Goal: Task Accomplishment & Management: Manage account settings

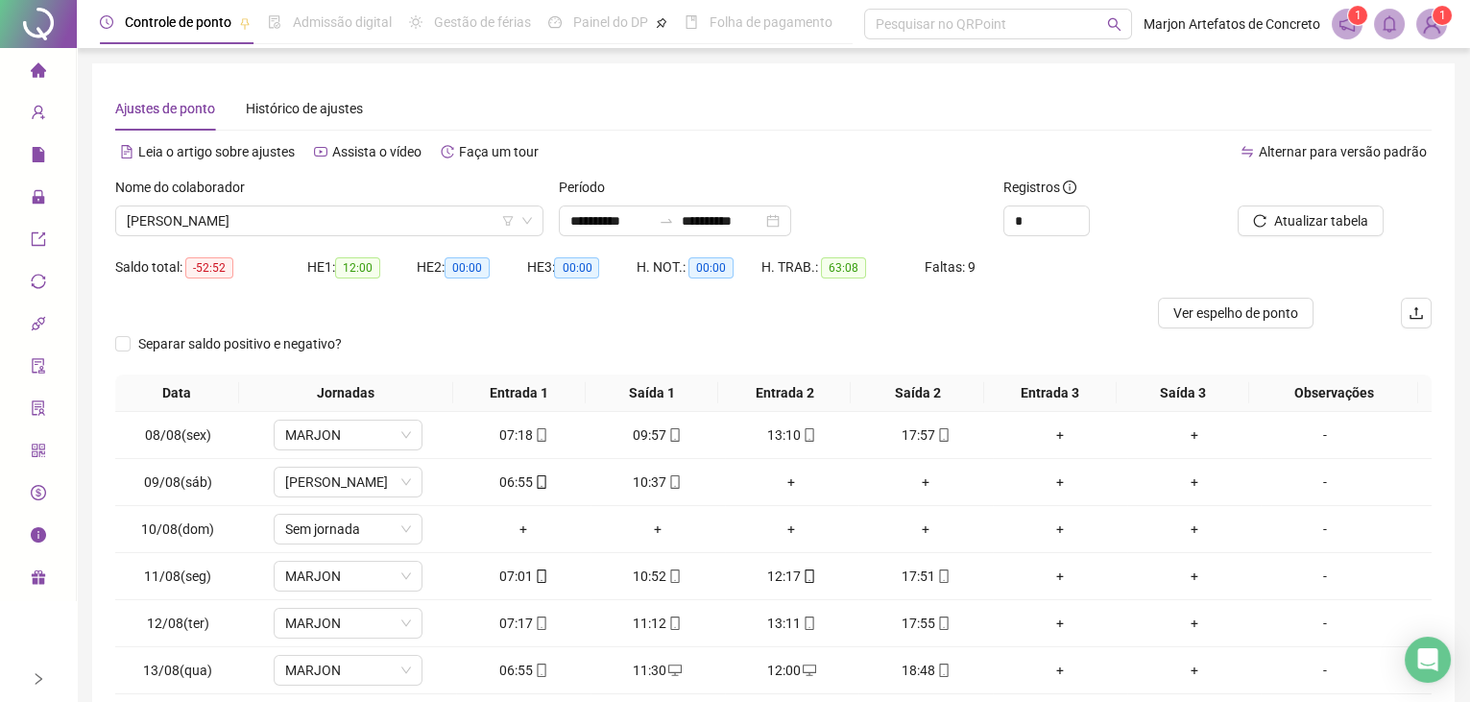
click at [1430, 21] on img at bounding box center [1431, 24] width 29 height 29
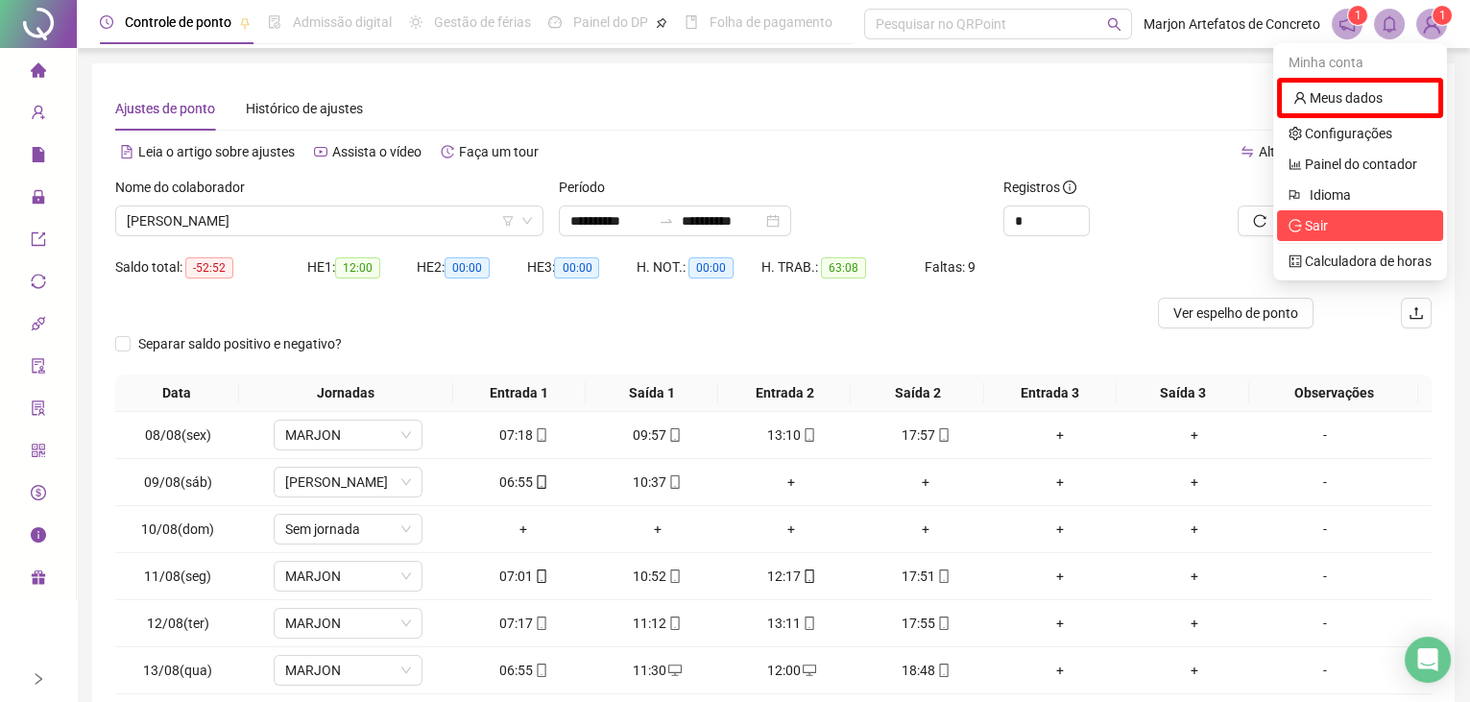
click at [1318, 218] on span "Sair" at bounding box center [1316, 225] width 23 height 15
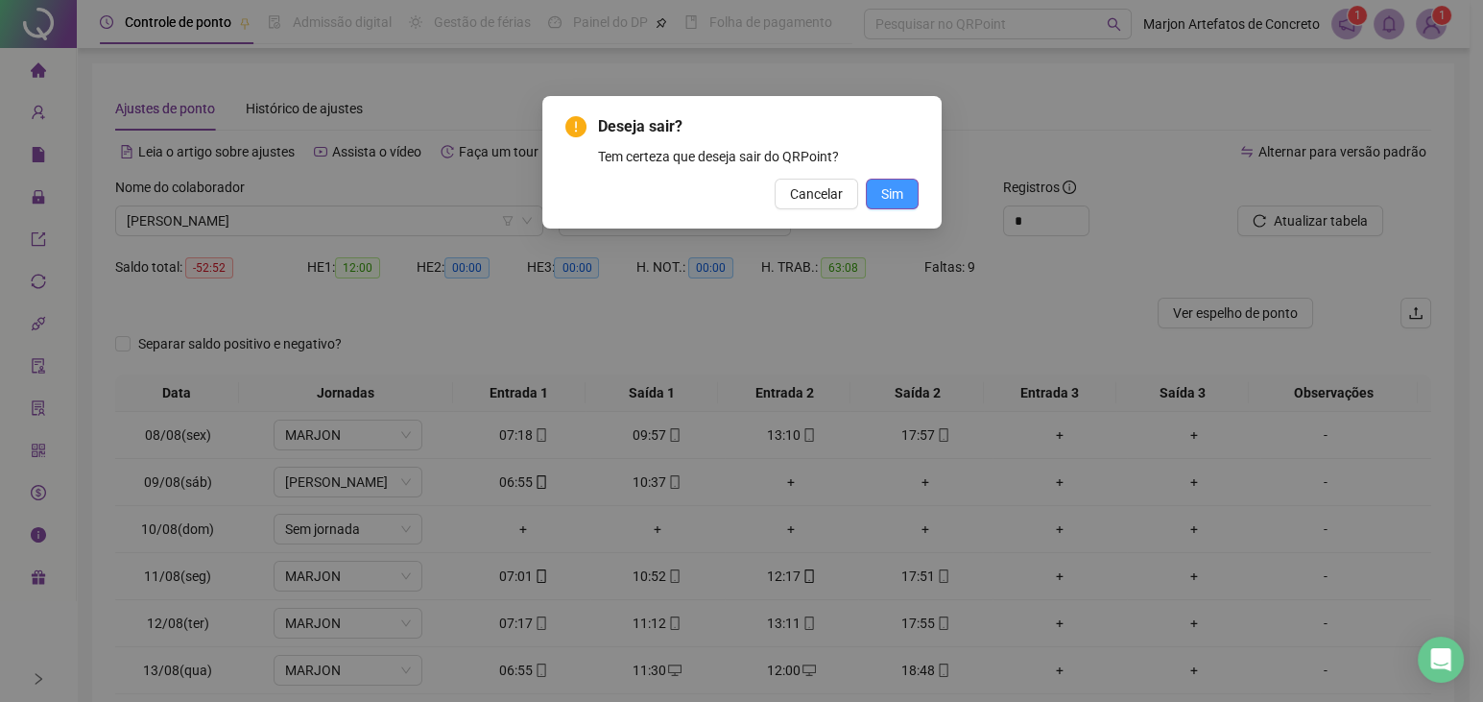
click at [900, 204] on span "Sim" at bounding box center [892, 193] width 22 height 21
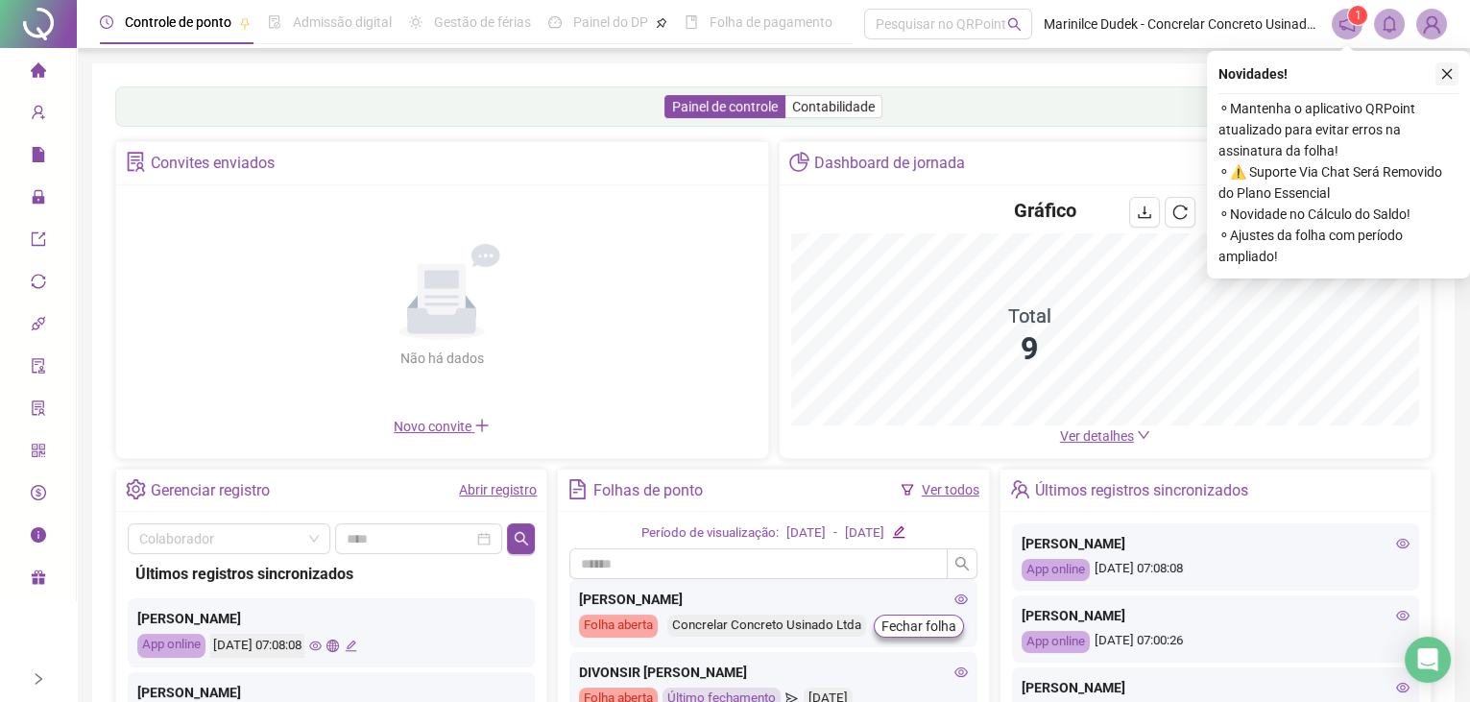
click at [1447, 75] on icon "close" at bounding box center [1446, 73] width 13 height 13
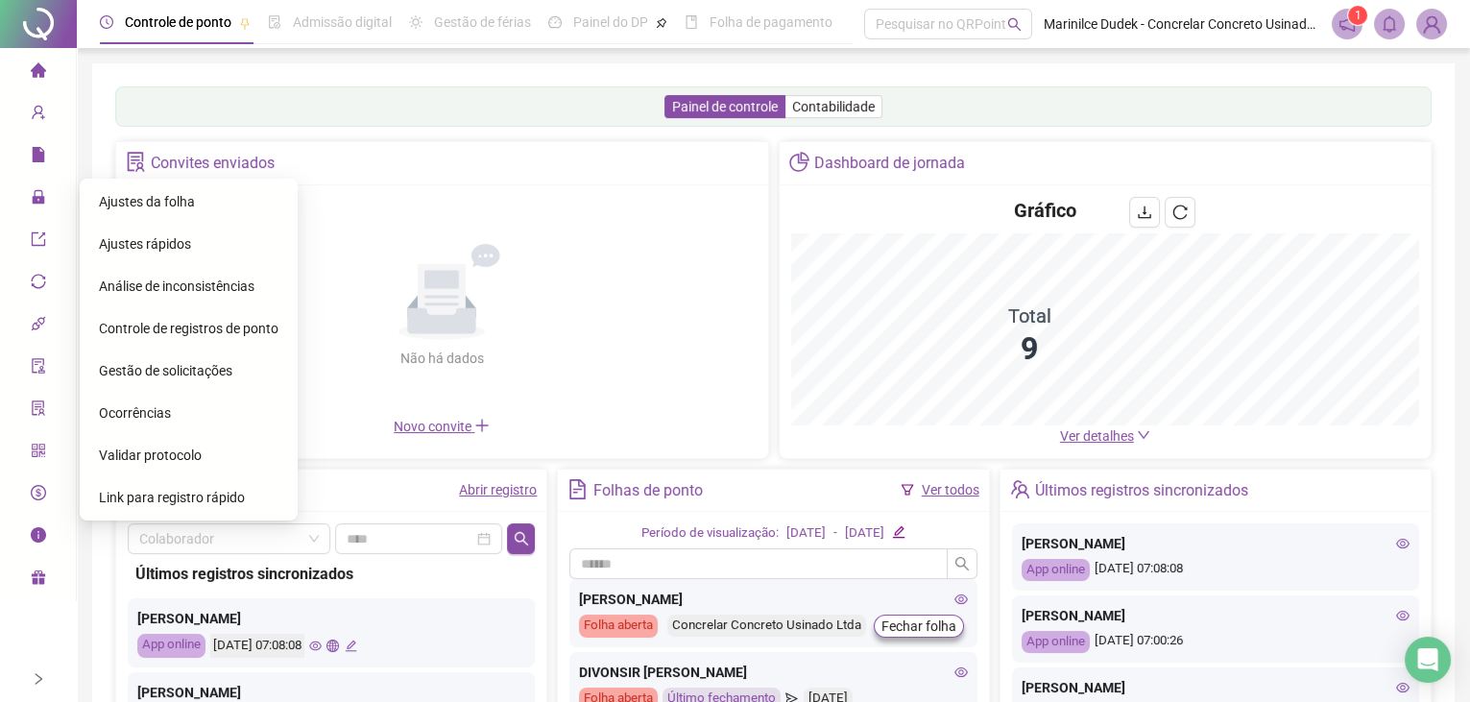
click at [120, 207] on span "Ajustes da folha" at bounding box center [147, 201] width 96 height 15
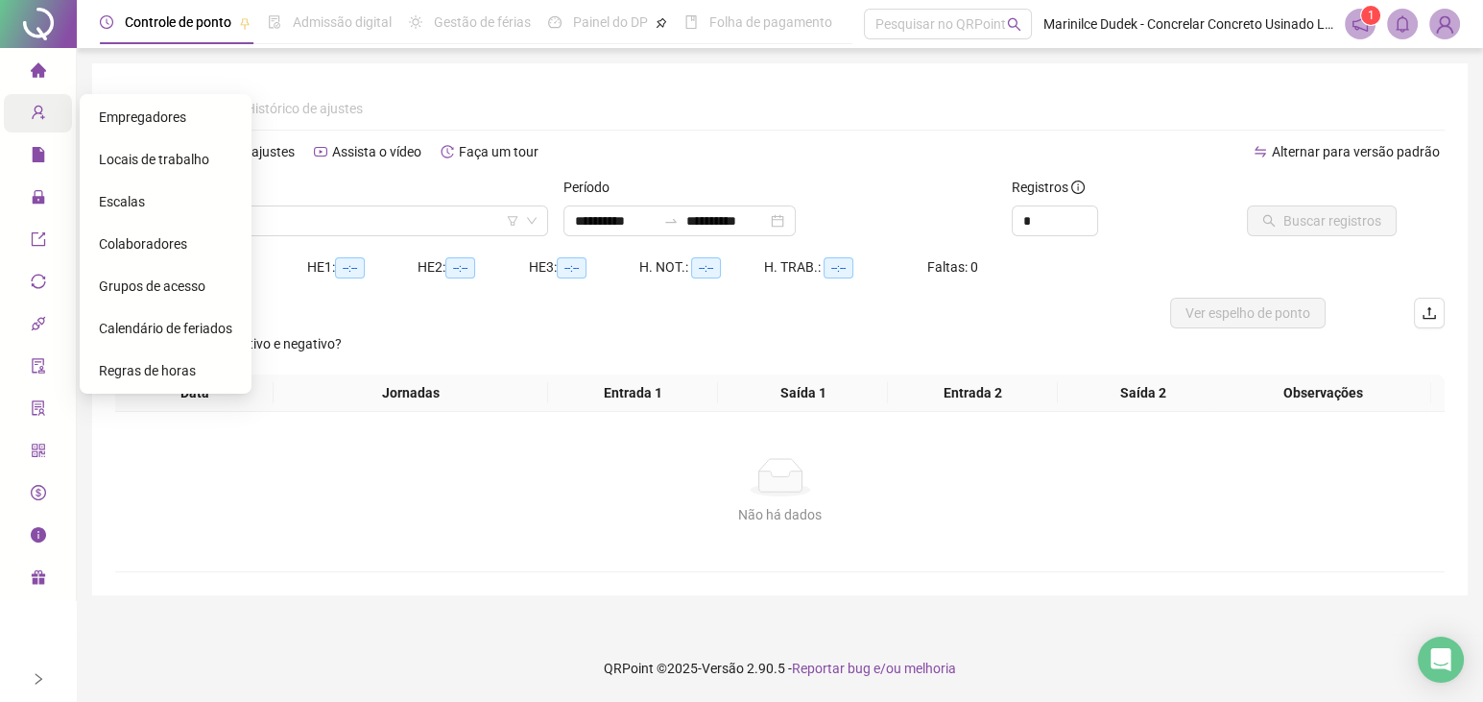
click at [143, 122] on span "Empregadores" at bounding box center [142, 116] width 87 height 15
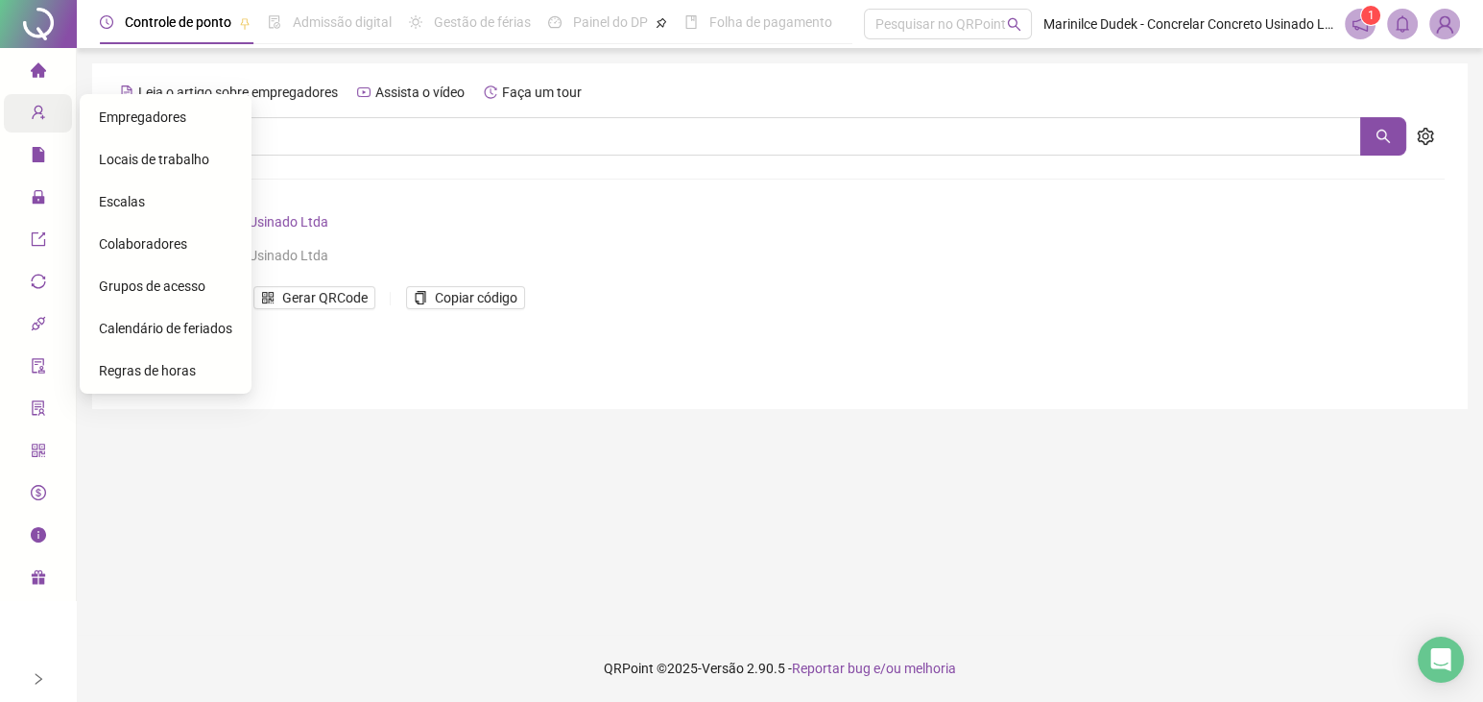
click at [120, 251] on span "Colaboradores" at bounding box center [143, 243] width 88 height 15
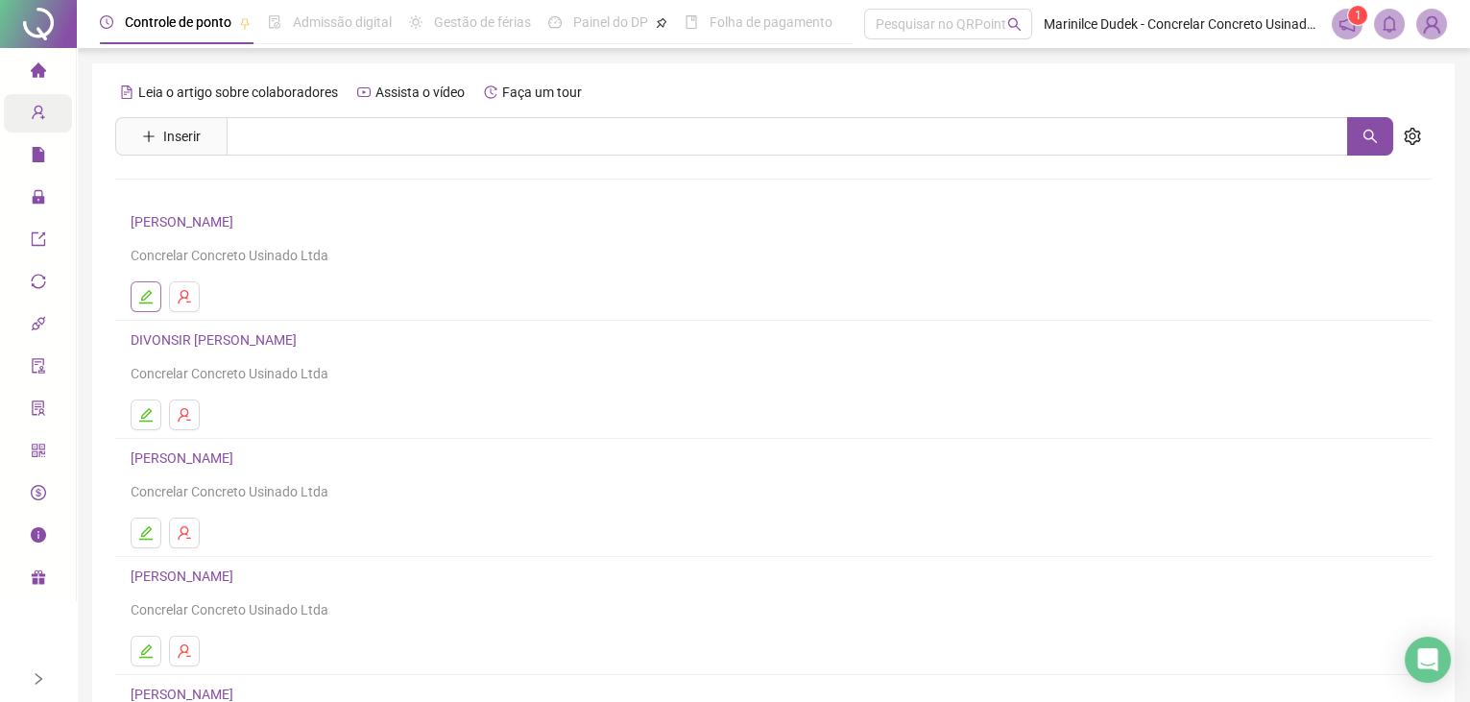
click at [159, 292] on button "button" at bounding box center [146, 296] width 31 height 31
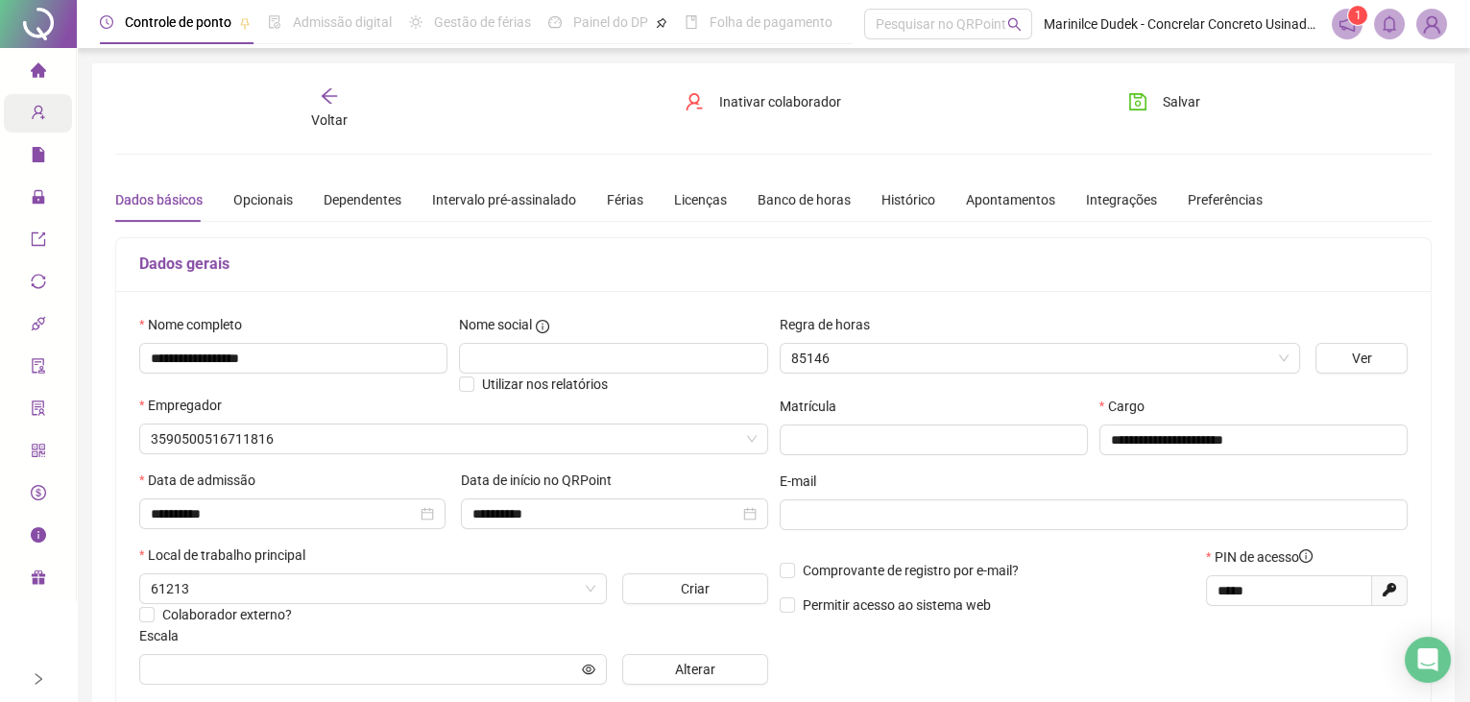
type input "**********"
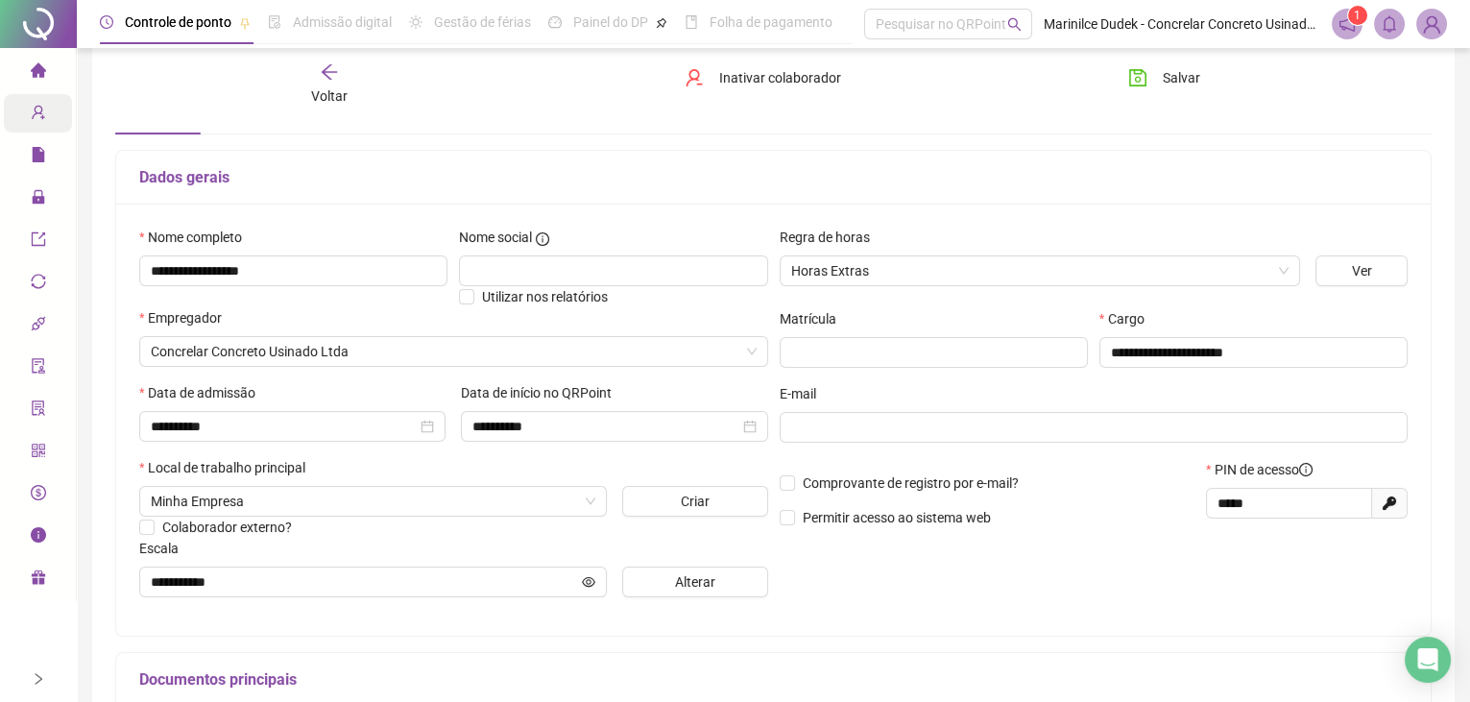
click at [42, 444] on icon "qrcode" at bounding box center [38, 450] width 13 height 13
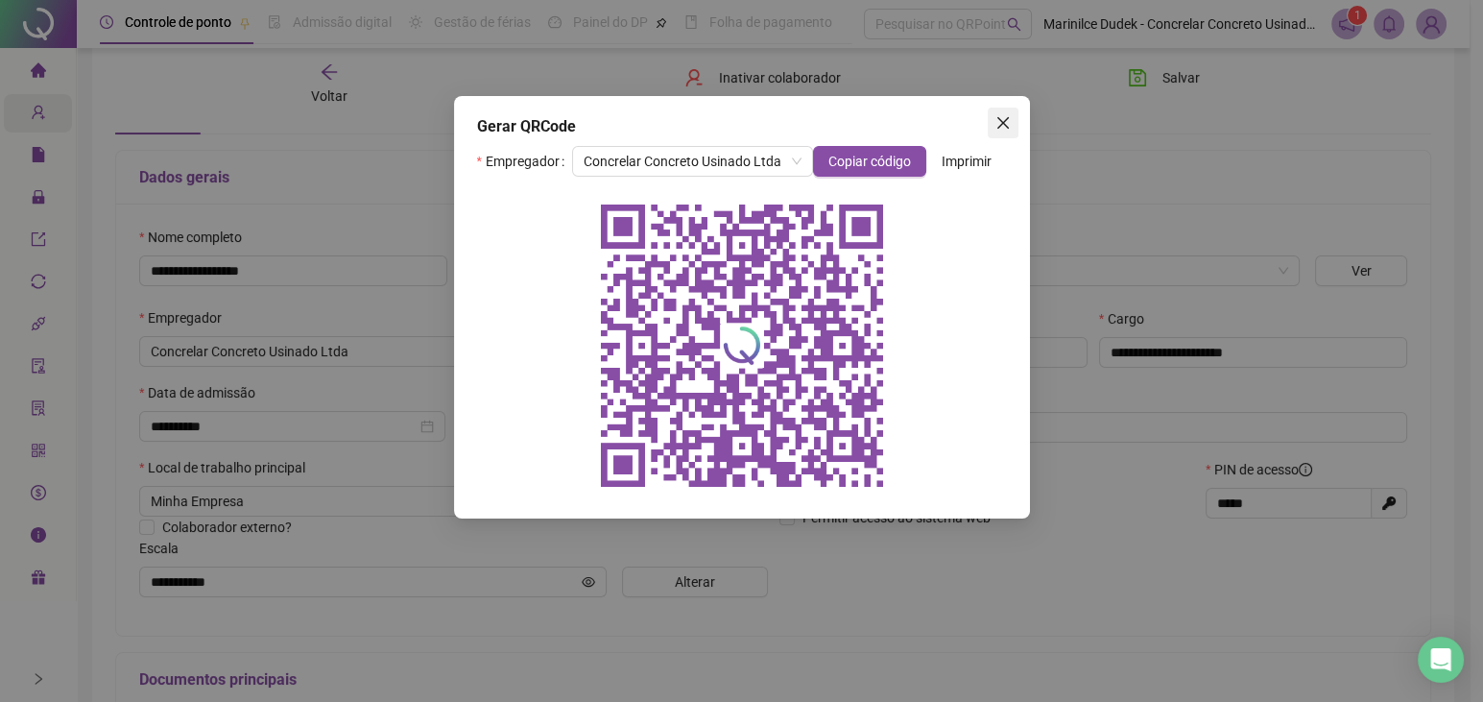
click at [1002, 115] on icon "close" at bounding box center [1003, 122] width 15 height 15
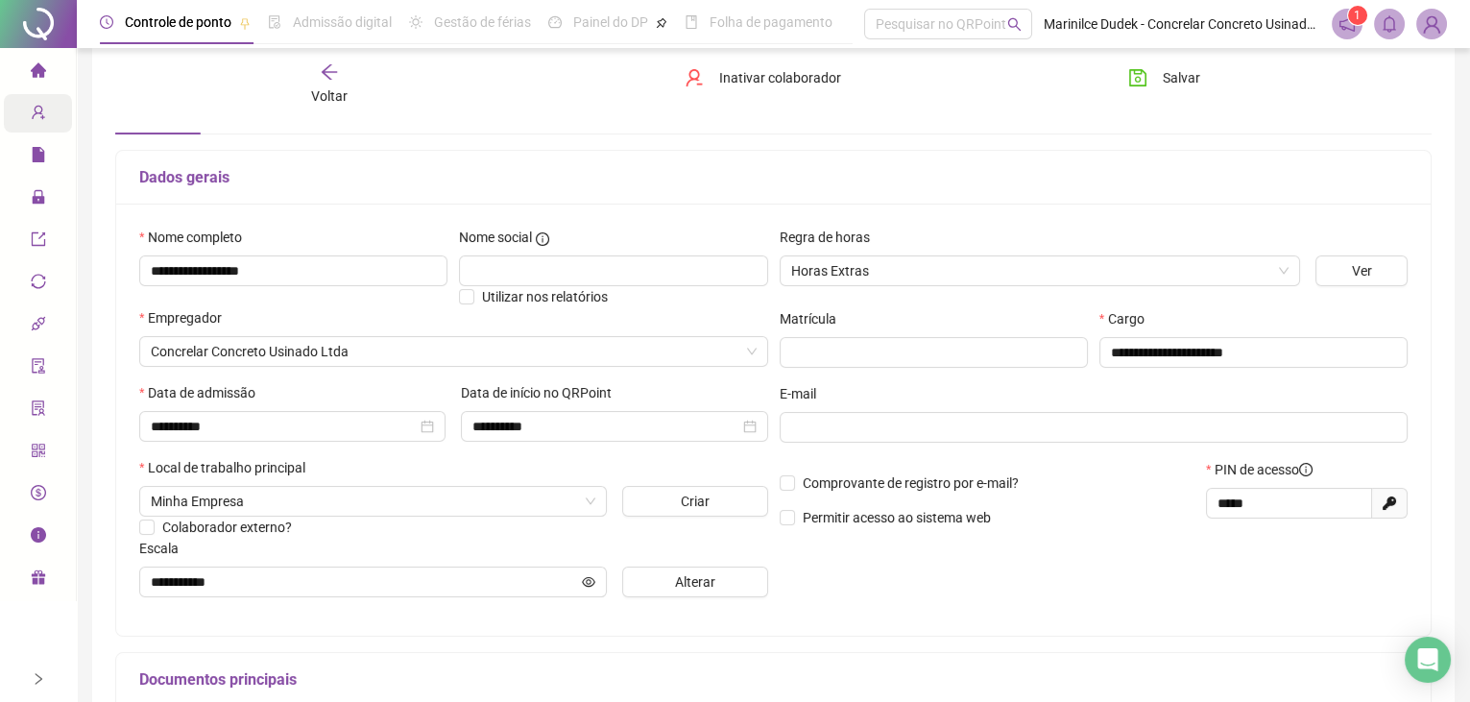
click at [1002, 100] on div "Voltar Inativar colaborador Salvar" at bounding box center [774, 84] width 1332 height 73
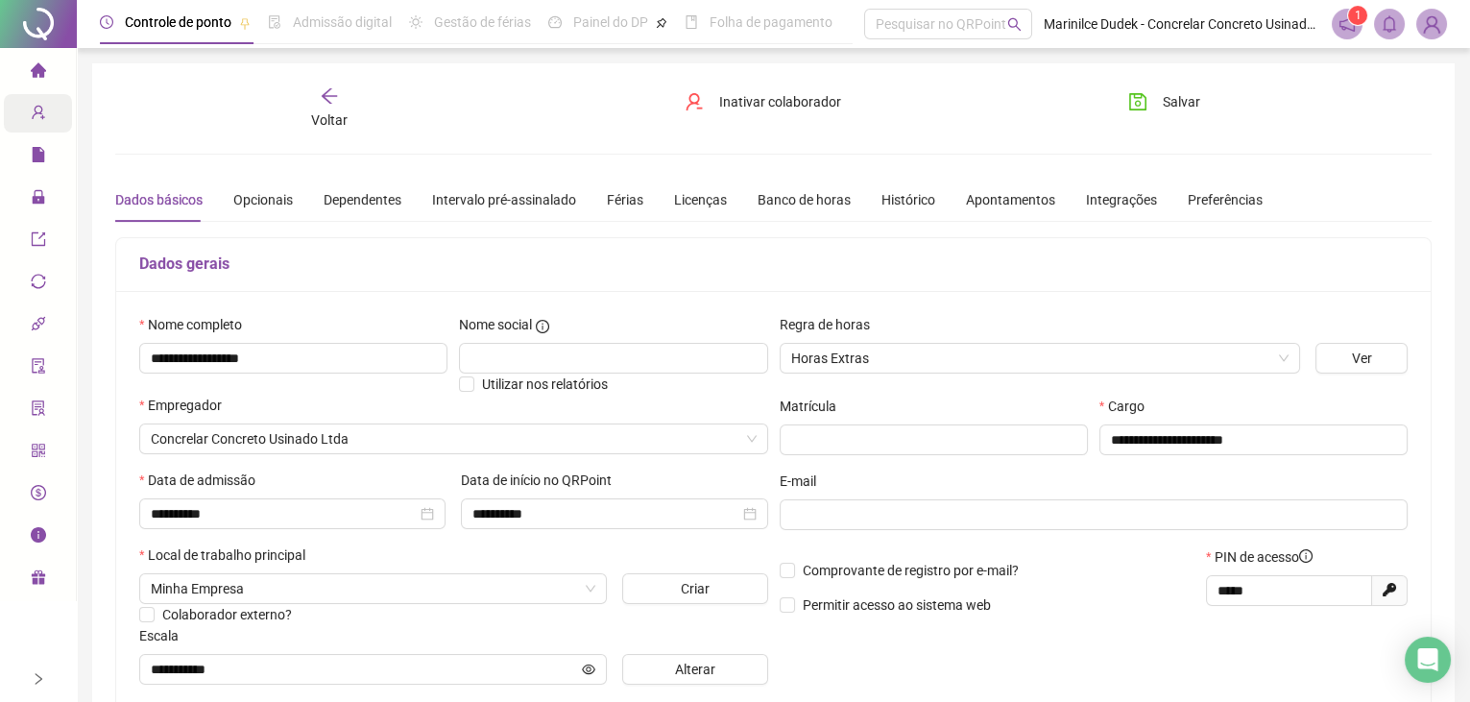
click at [1429, 30] on img at bounding box center [1431, 24] width 29 height 29
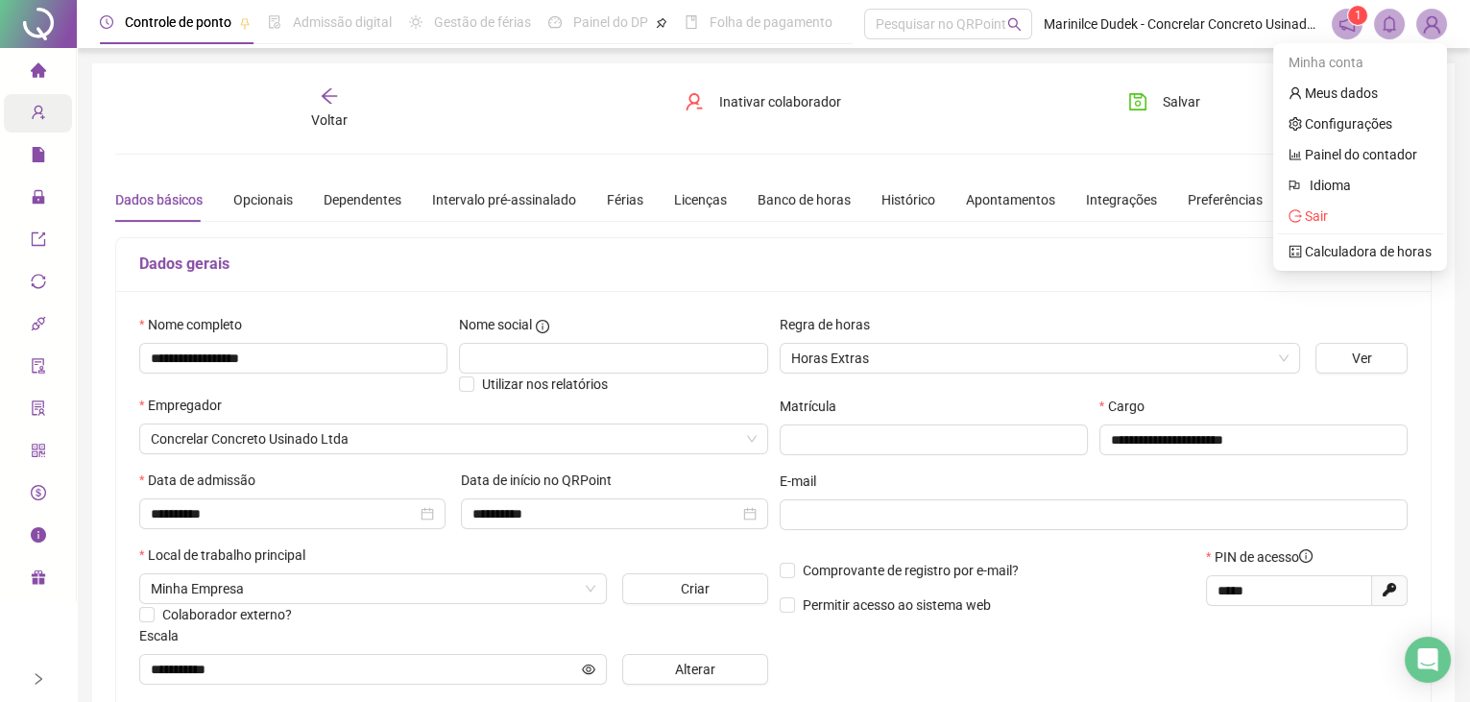
drag, startPoint x: 549, startPoint y: 122, endPoint x: 526, endPoint y: 127, distance: 23.5
click at [546, 124] on div "Voltar Inativar colaborador Salvar" at bounding box center [774, 108] width 1332 height 44
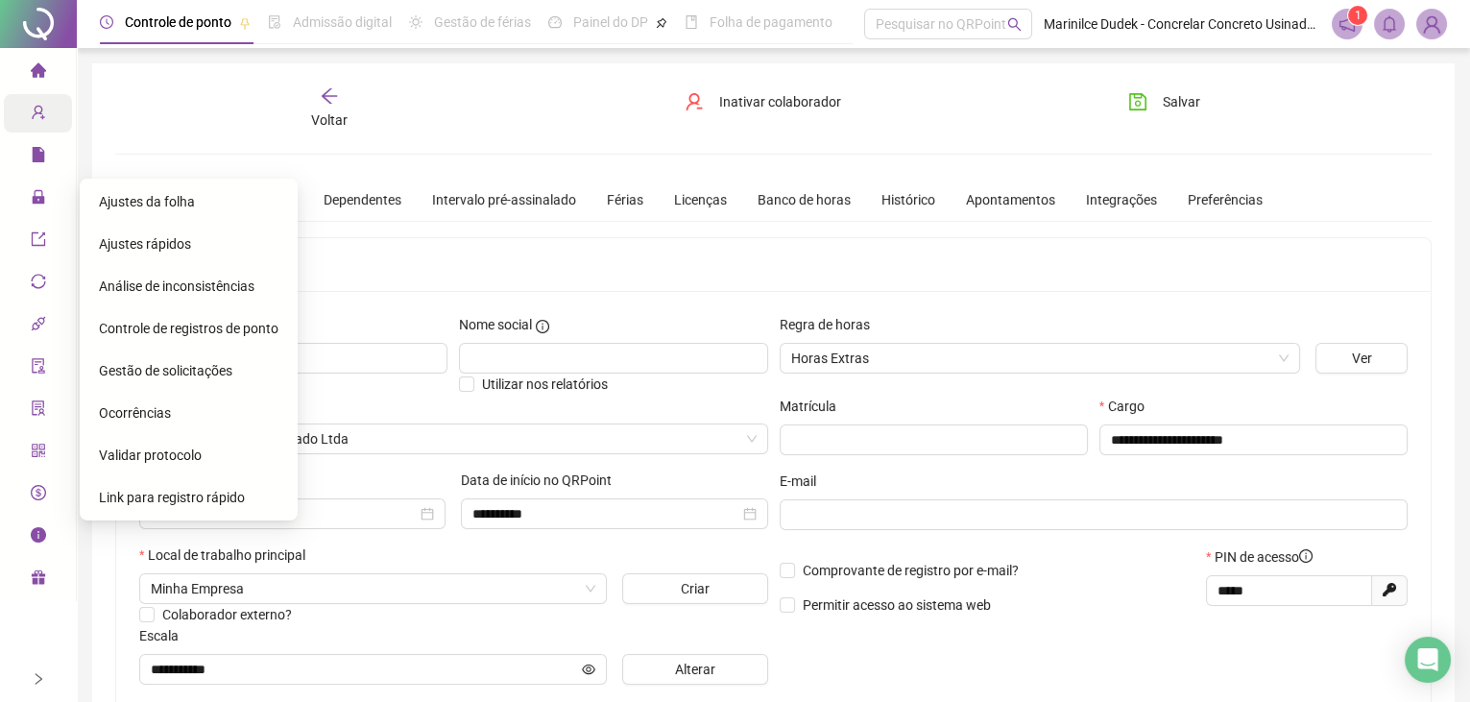
click at [113, 195] on span "Ajustes da folha" at bounding box center [147, 201] width 96 height 15
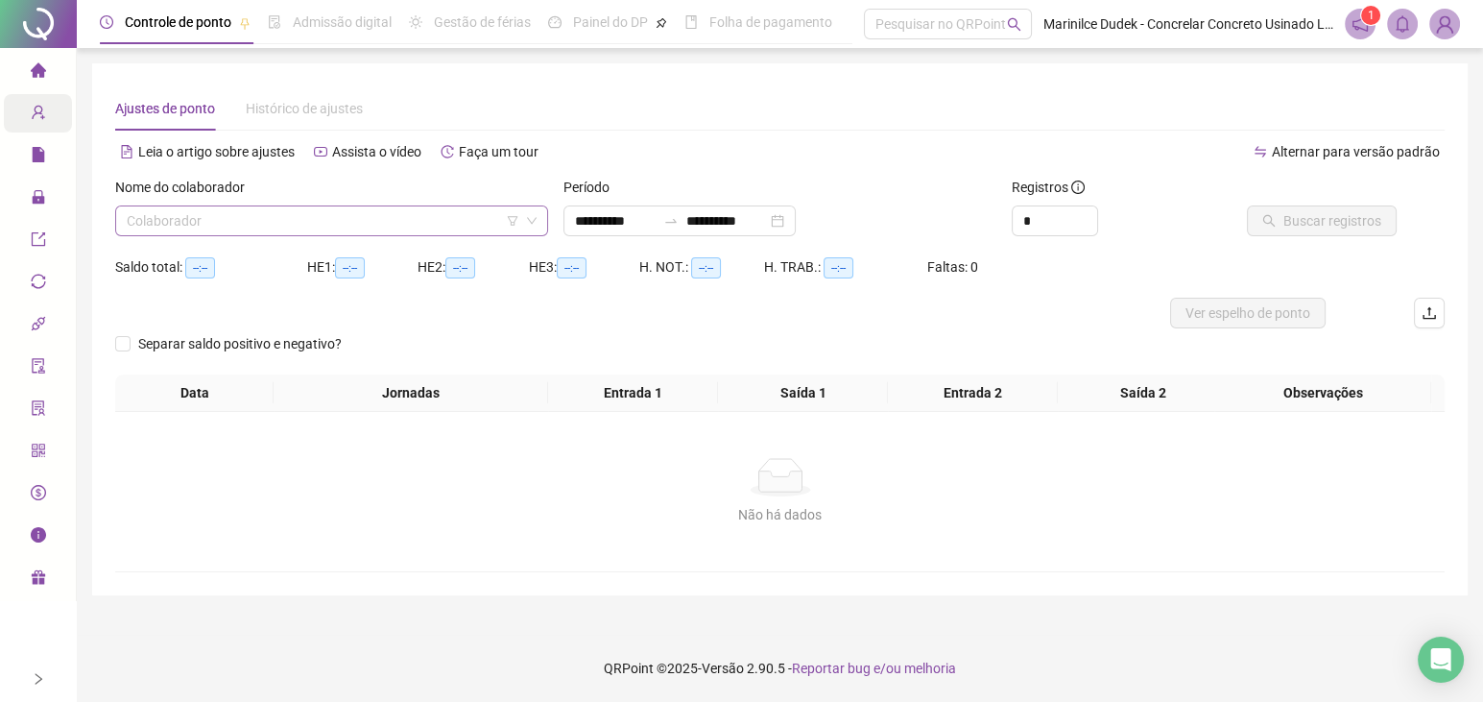
click at [226, 219] on input "search" at bounding box center [323, 220] width 393 height 29
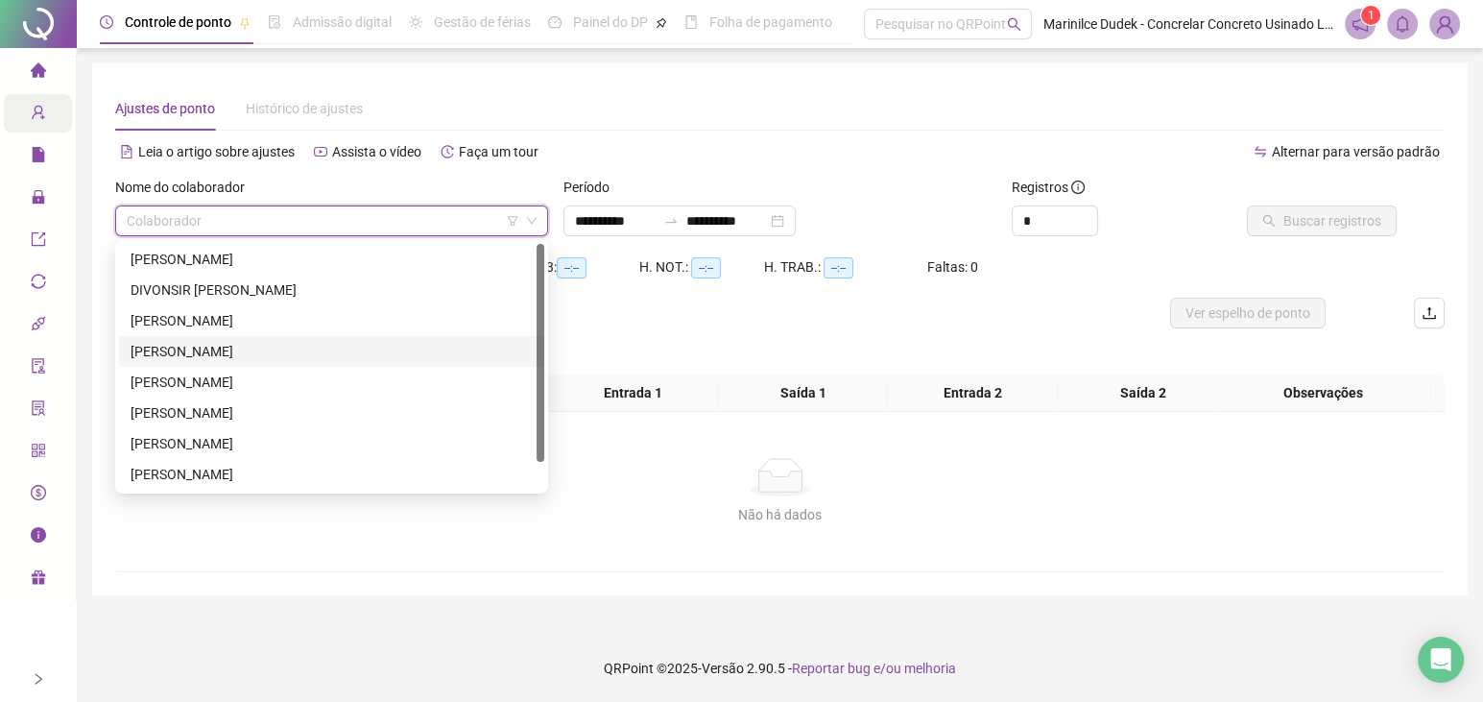
click at [223, 352] on div "EMERSON GOMES" at bounding box center [332, 351] width 402 height 21
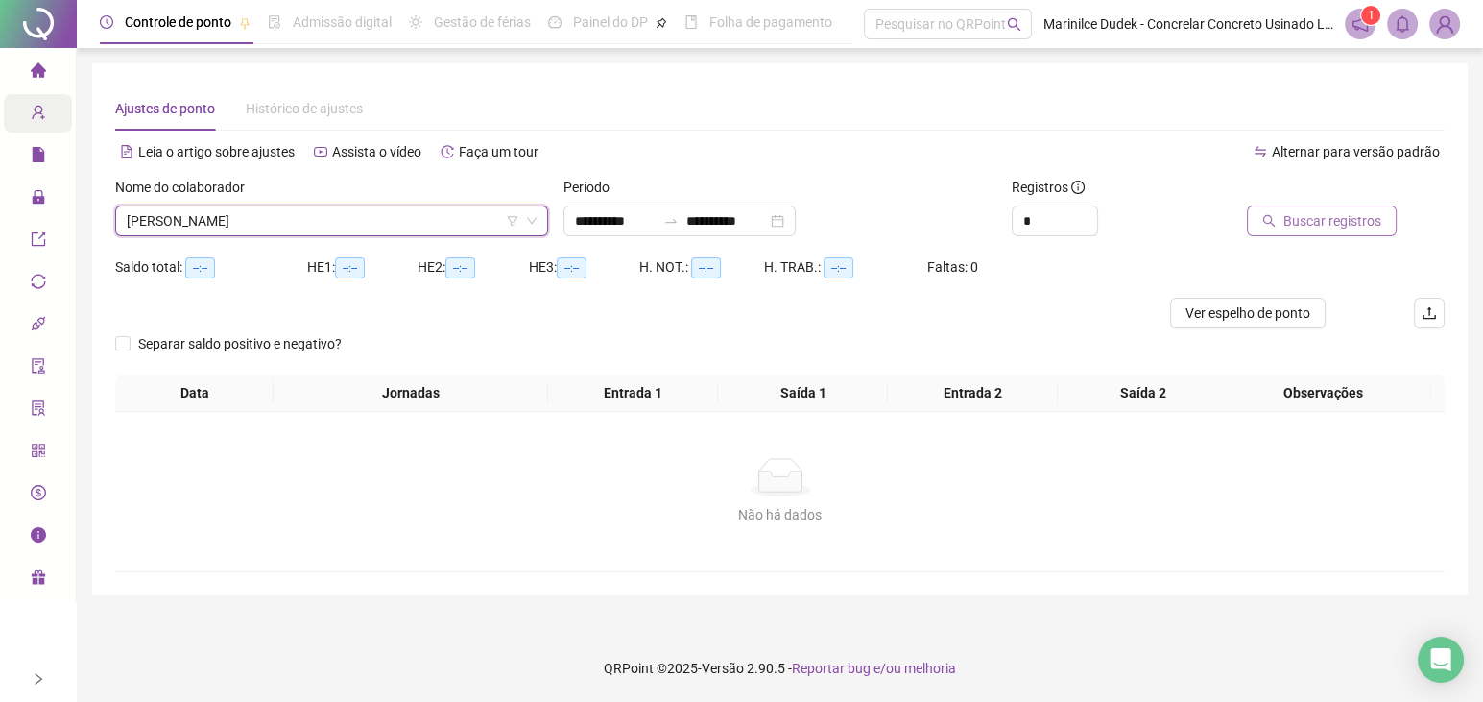
click at [1321, 227] on span "Buscar registros" at bounding box center [1333, 220] width 98 height 21
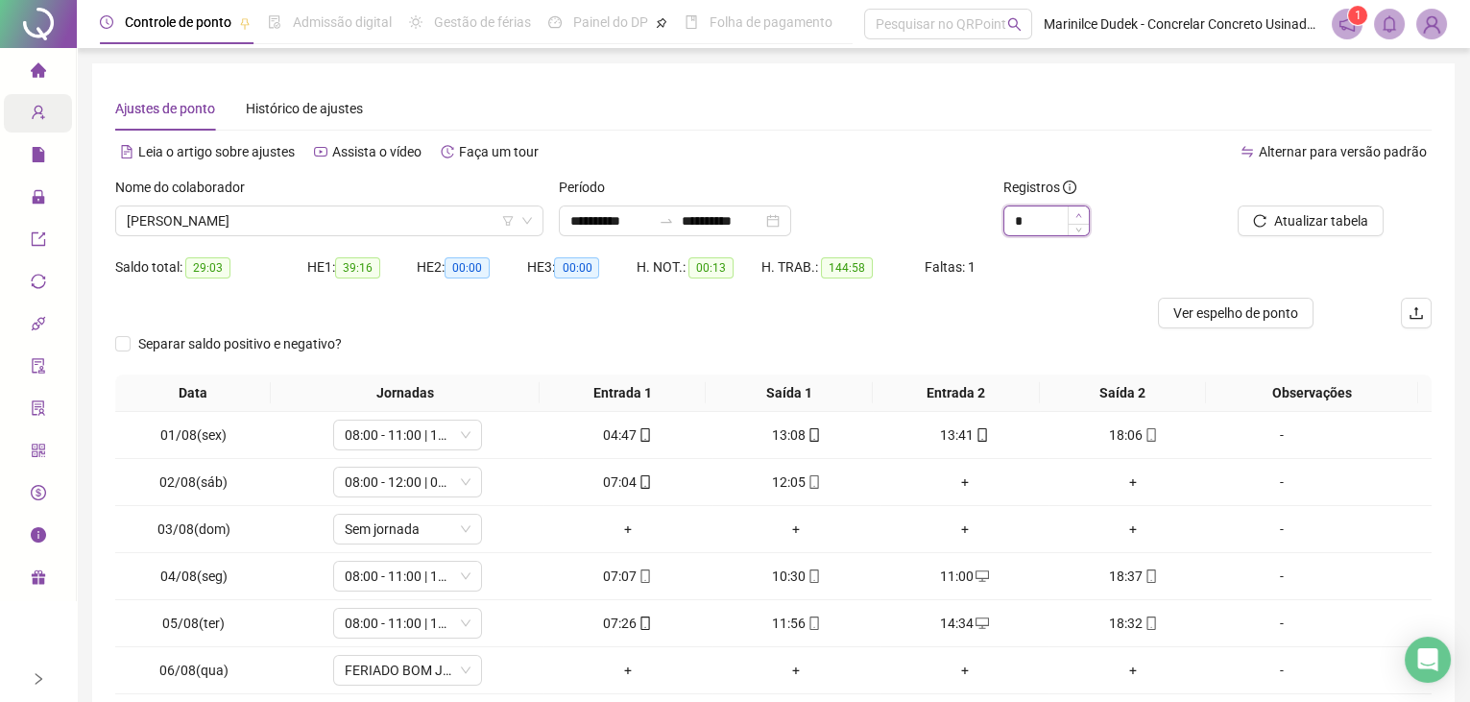
type input "*"
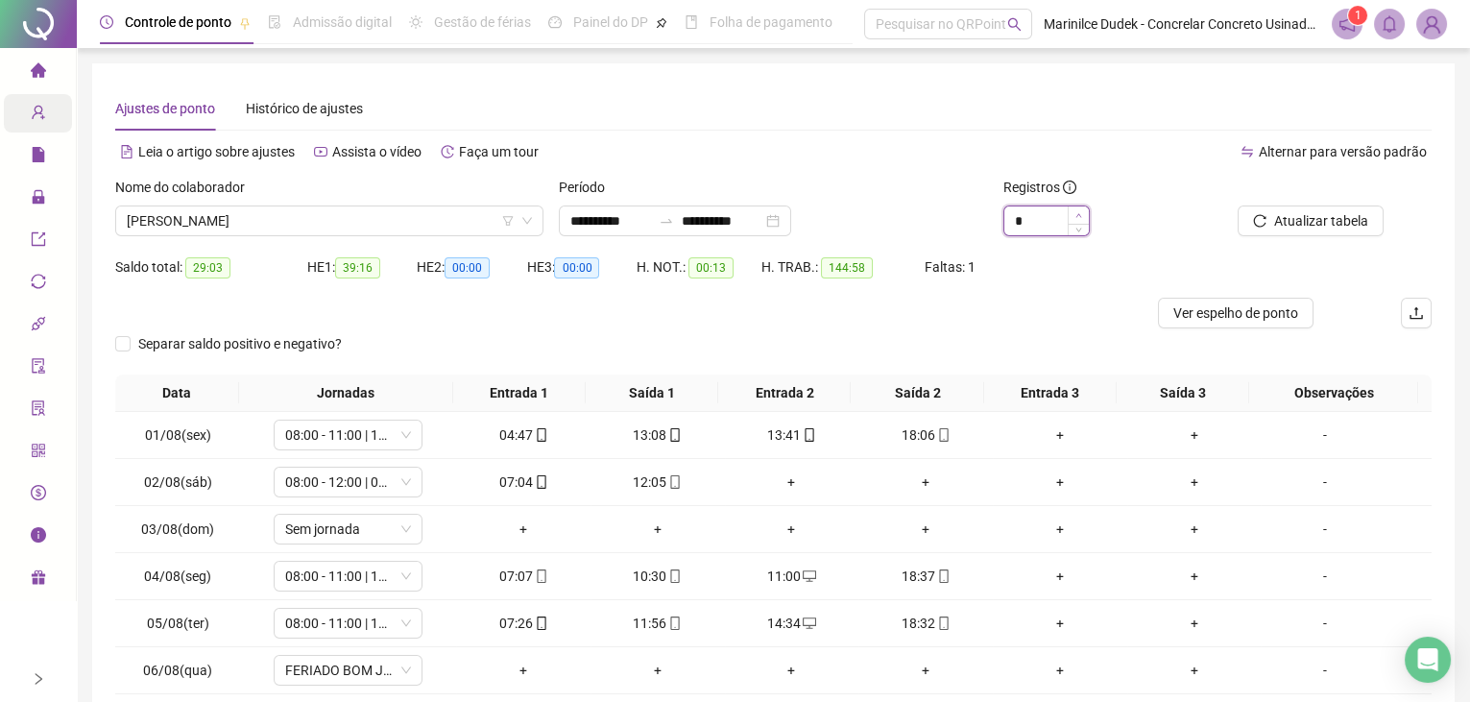
click at [1084, 210] on span "Increase Value" at bounding box center [1078, 214] width 21 height 17
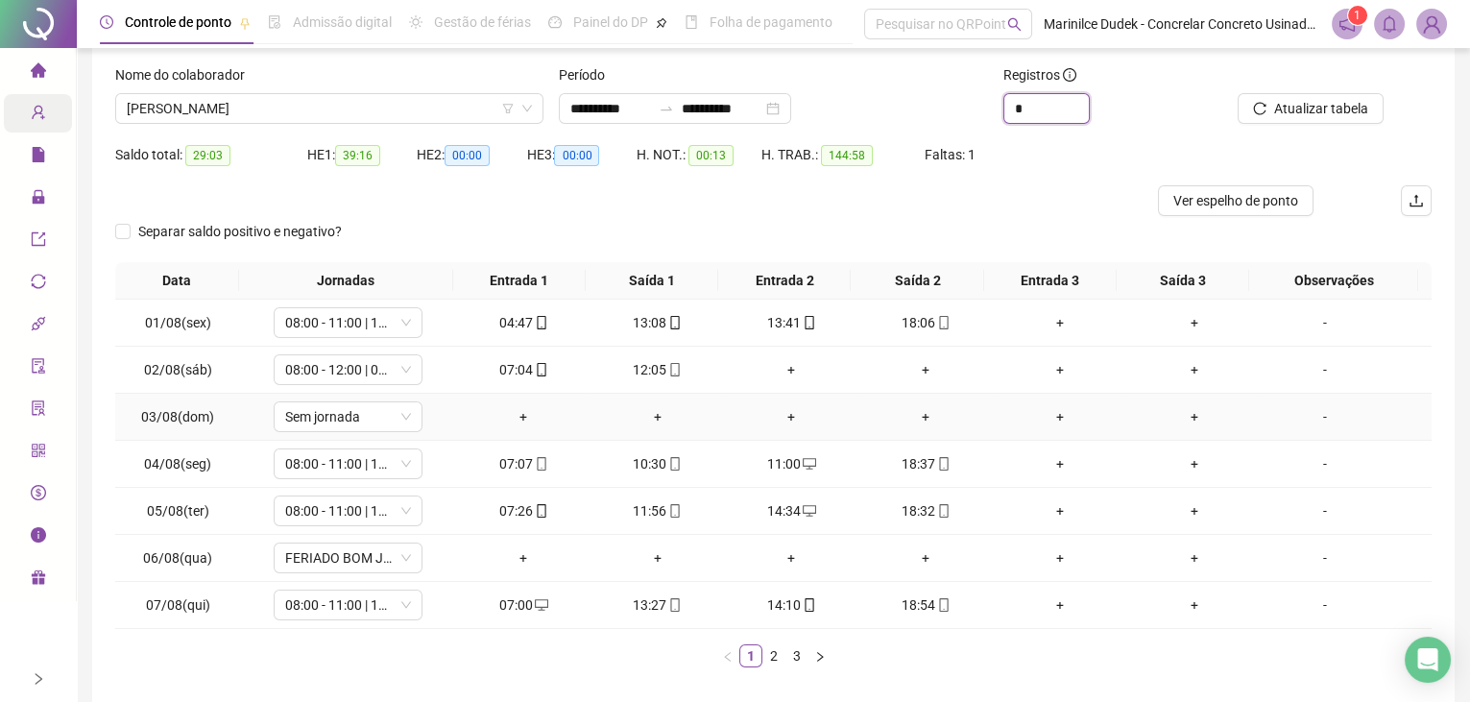
scroll to position [174, 0]
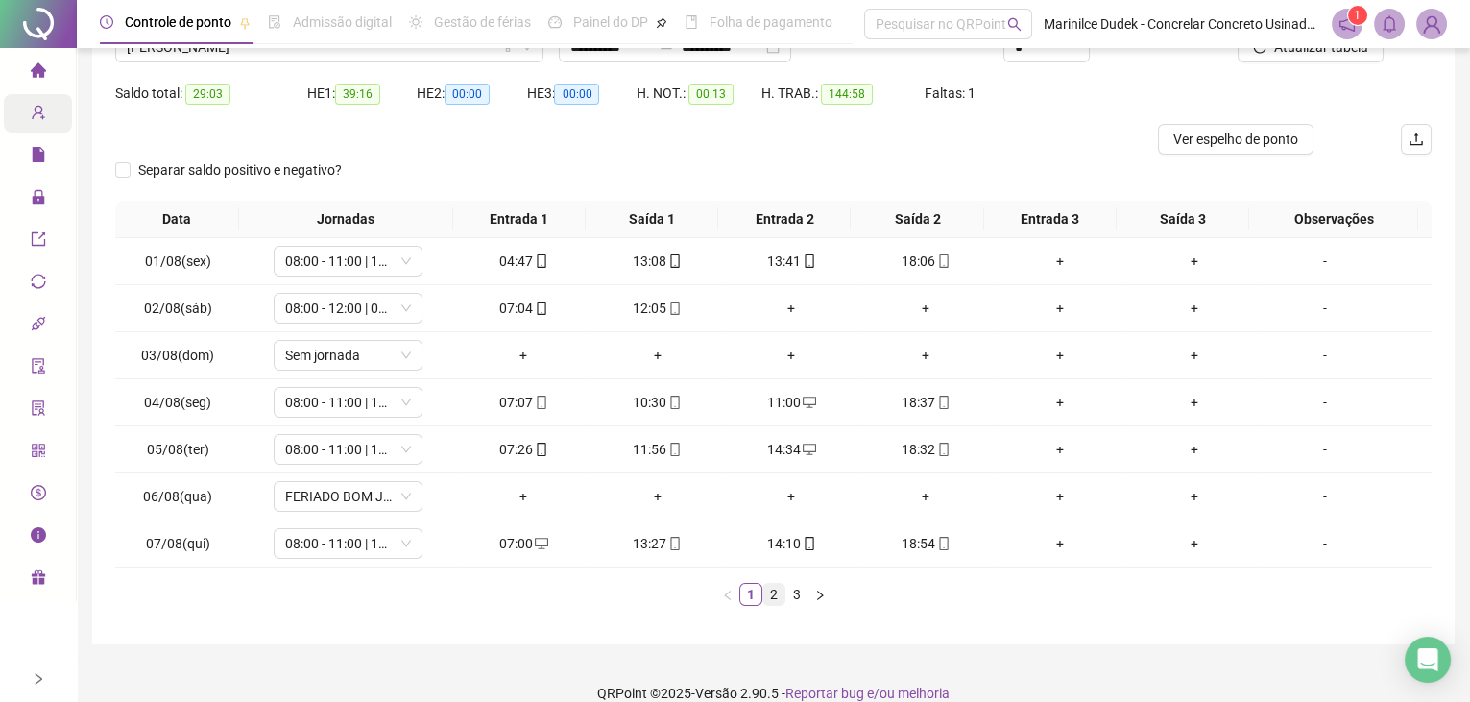
click at [773, 596] on link "2" at bounding box center [773, 594] width 21 height 21
click at [793, 399] on div "+" at bounding box center [791, 402] width 119 height 21
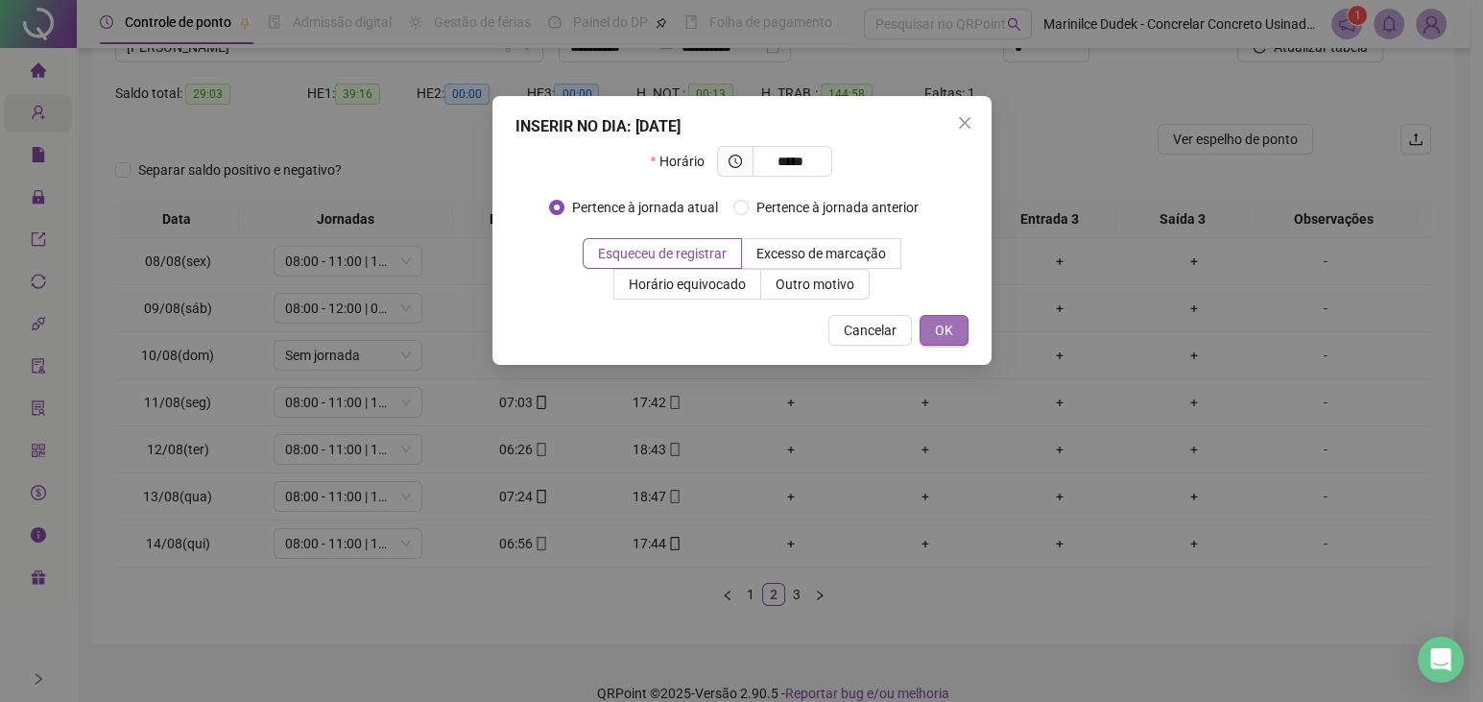
type input "*****"
click at [934, 334] on button "OK" at bounding box center [944, 330] width 49 height 31
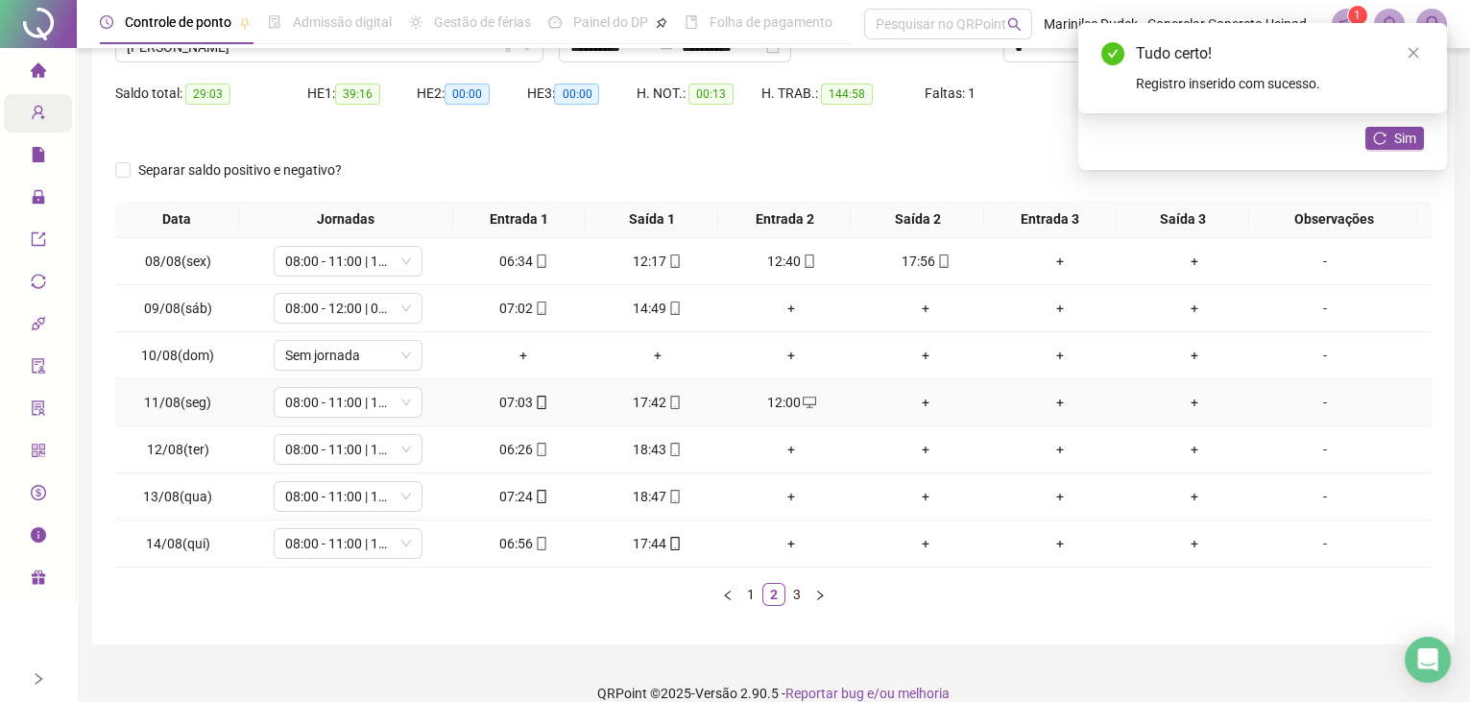
click at [926, 393] on div "+" at bounding box center [925, 402] width 119 height 21
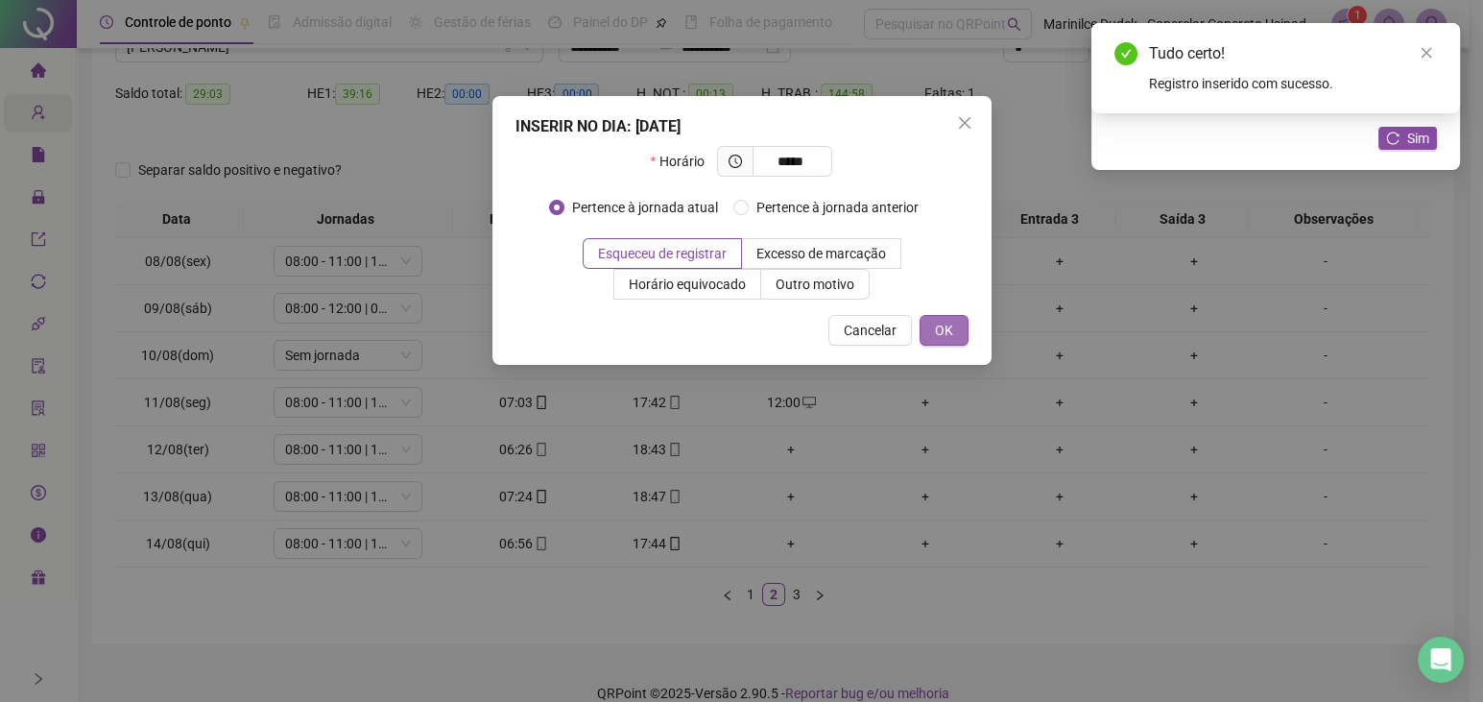
type input "*****"
click at [945, 324] on span "OK" at bounding box center [944, 330] width 18 height 21
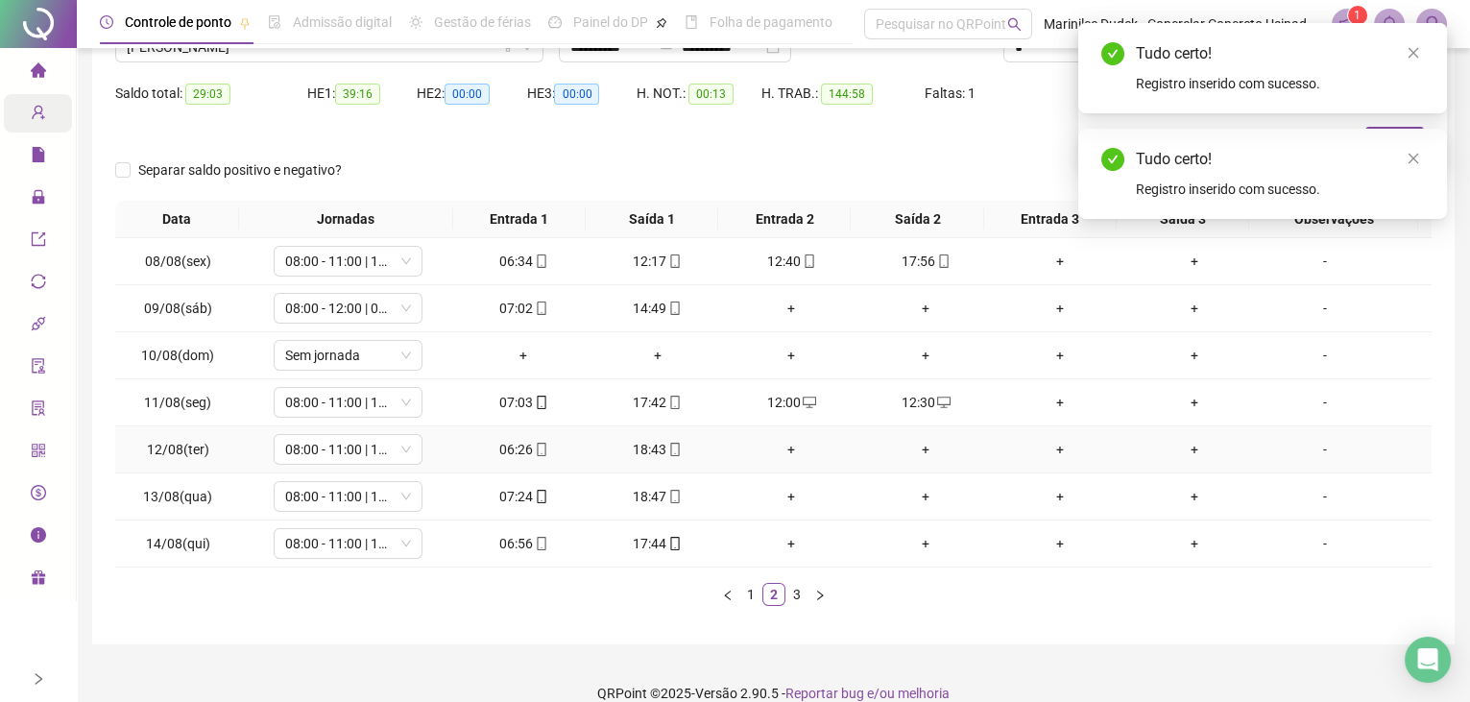
click at [780, 445] on div "+" at bounding box center [791, 449] width 119 height 21
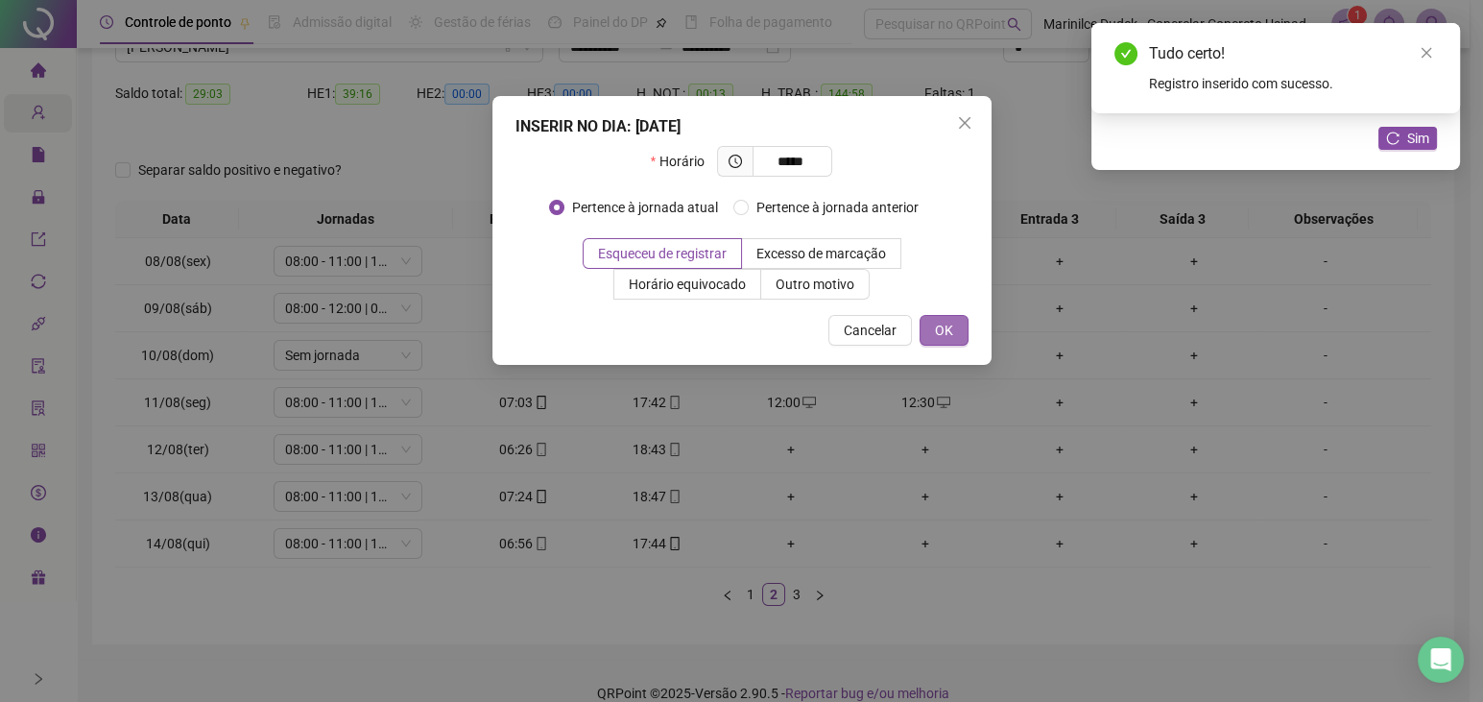
type input "*****"
click at [957, 336] on button "OK" at bounding box center [944, 330] width 49 height 31
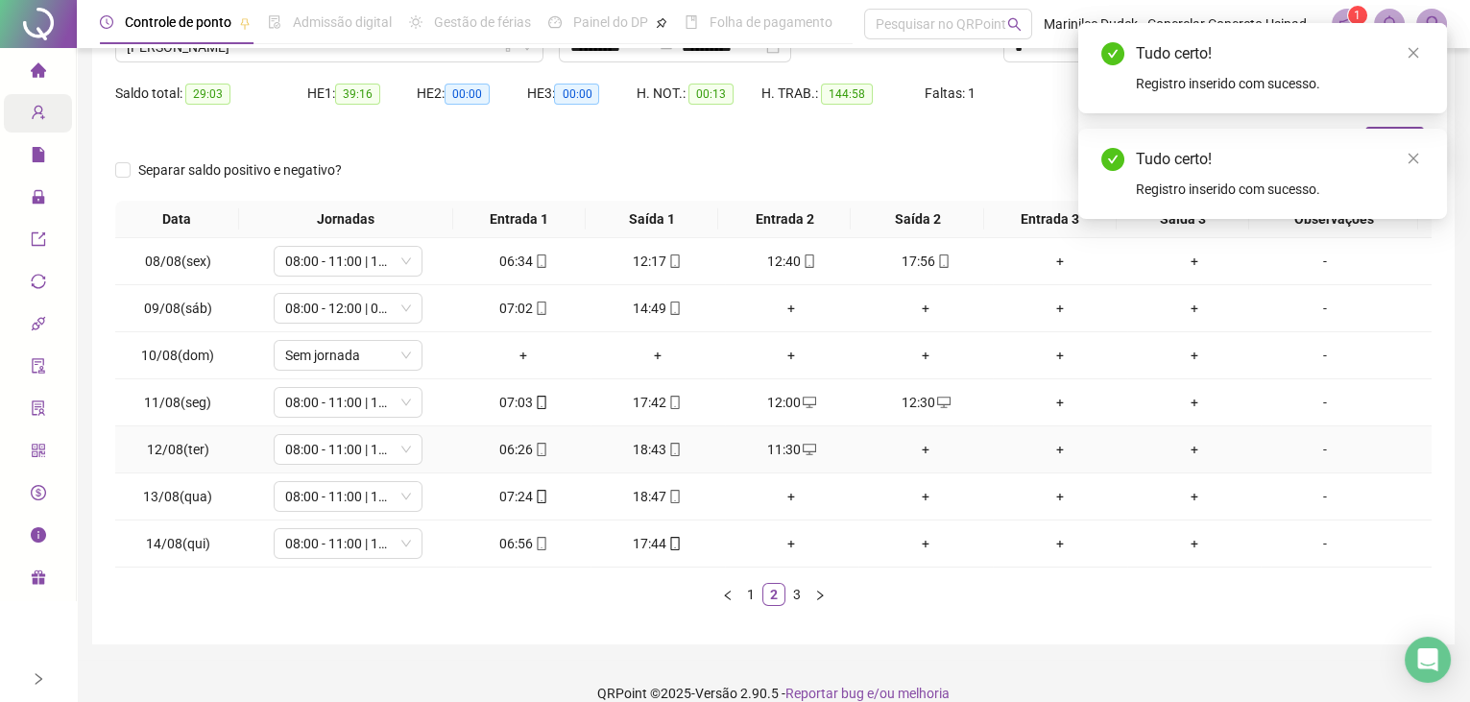
click at [911, 444] on div "+" at bounding box center [925, 449] width 119 height 21
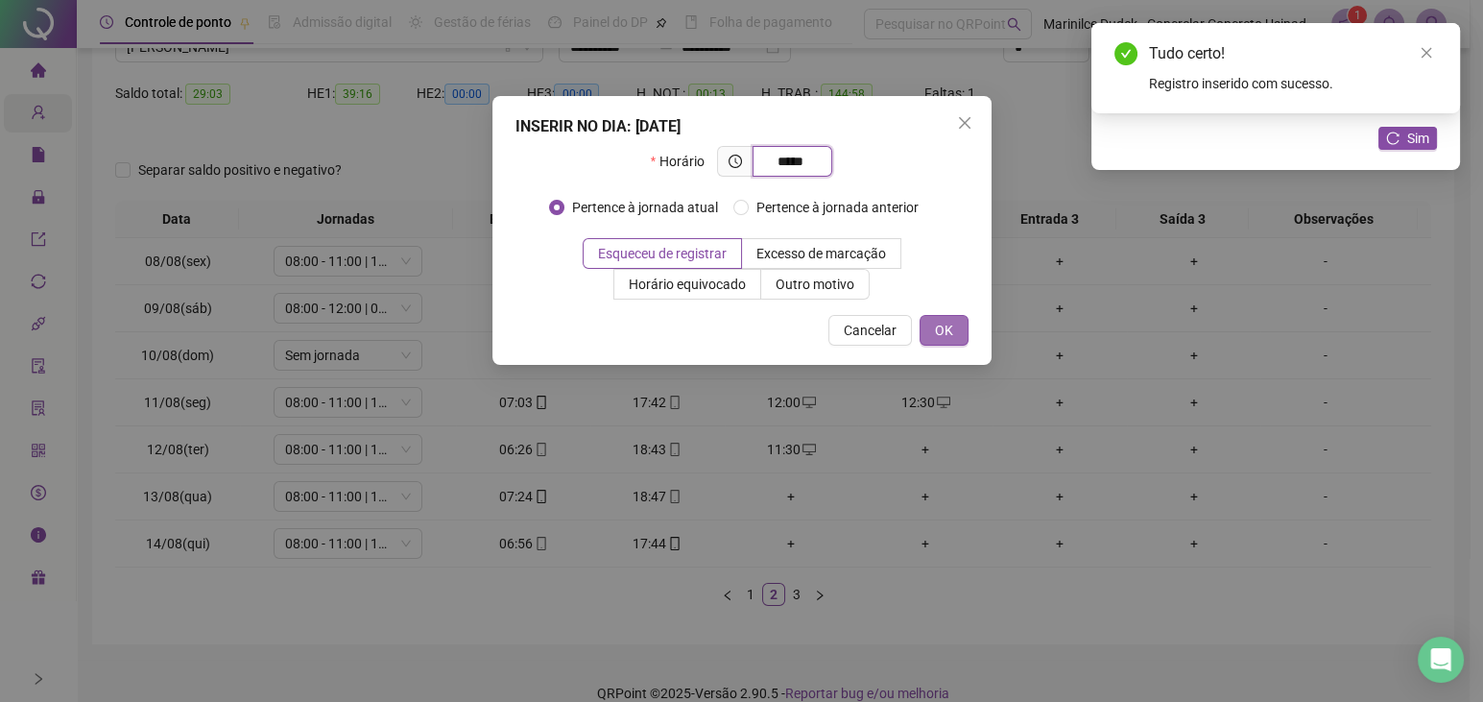
type input "*****"
click at [944, 338] on span "OK" at bounding box center [944, 330] width 18 height 21
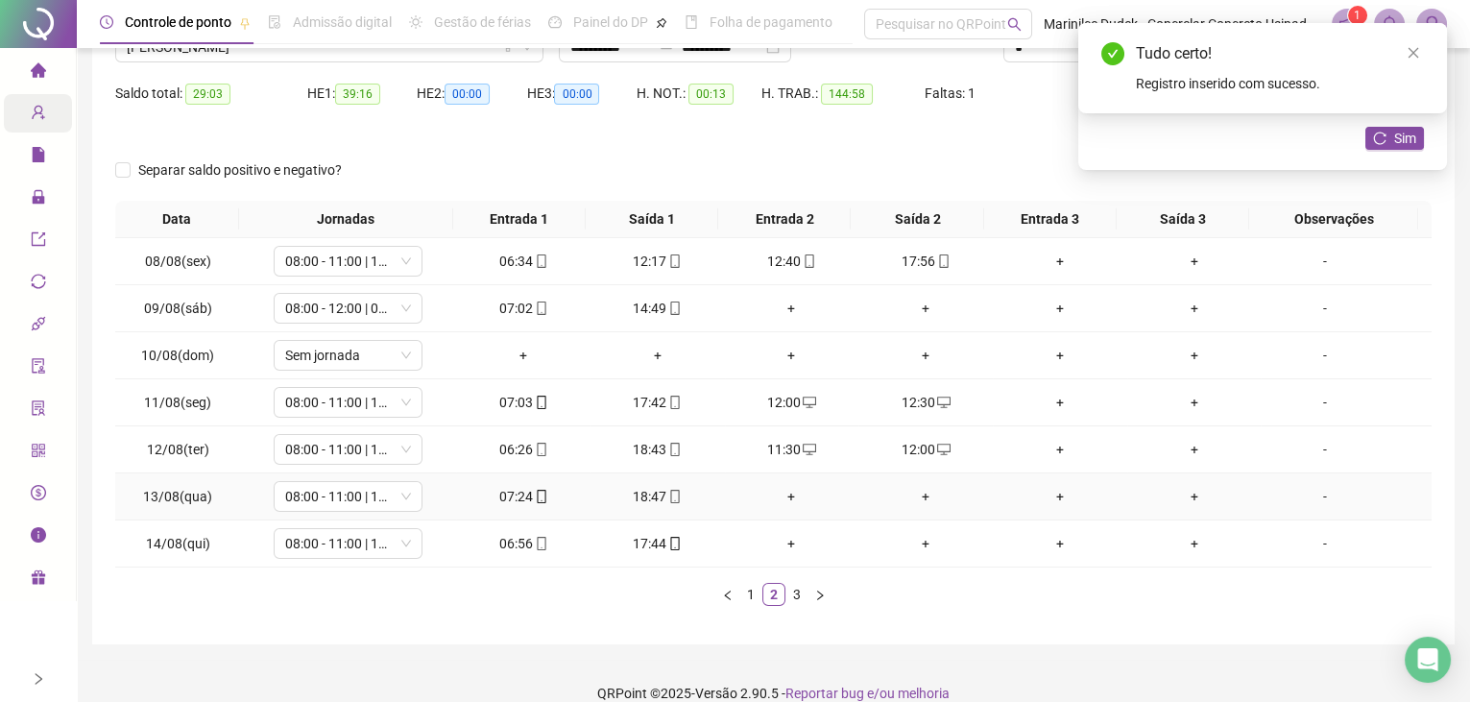
click at [785, 486] on div "+" at bounding box center [791, 496] width 119 height 21
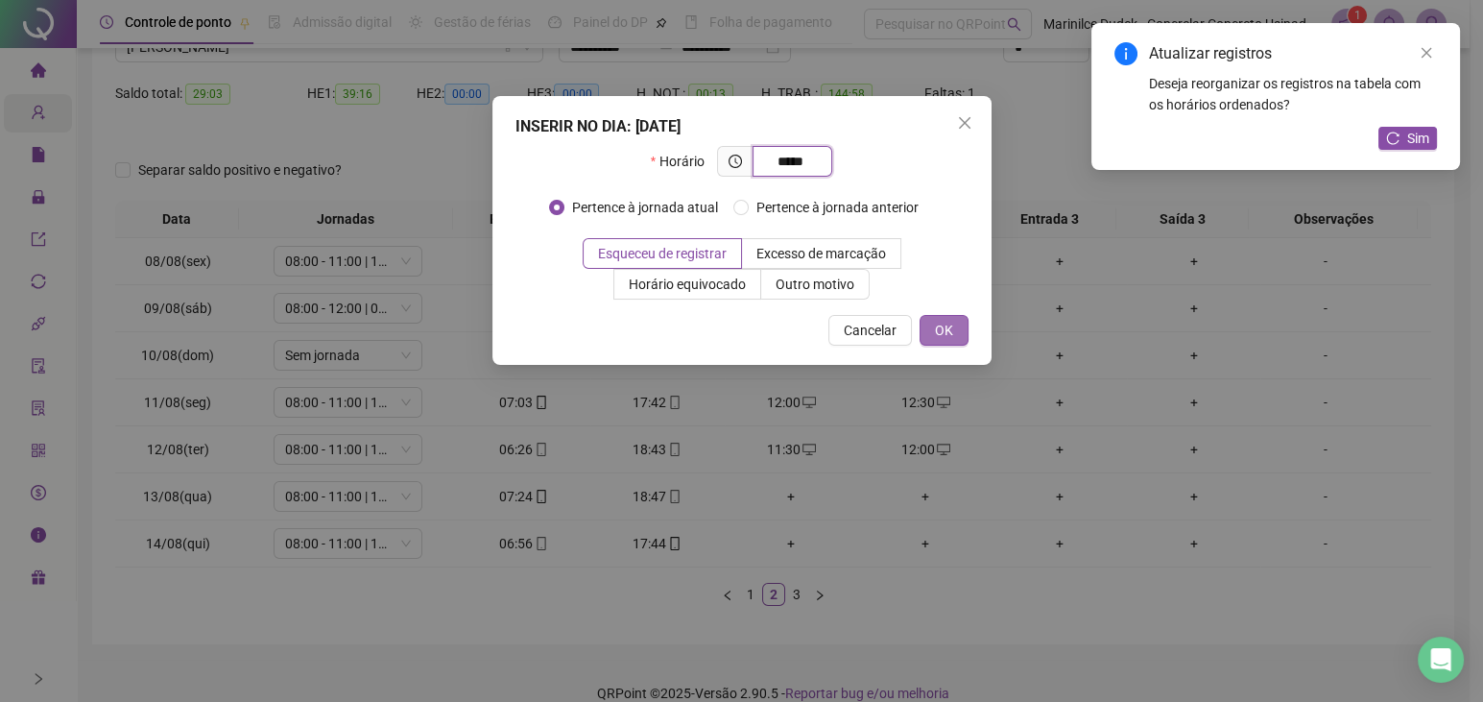
type input "*****"
click at [957, 323] on button "OK" at bounding box center [944, 330] width 49 height 31
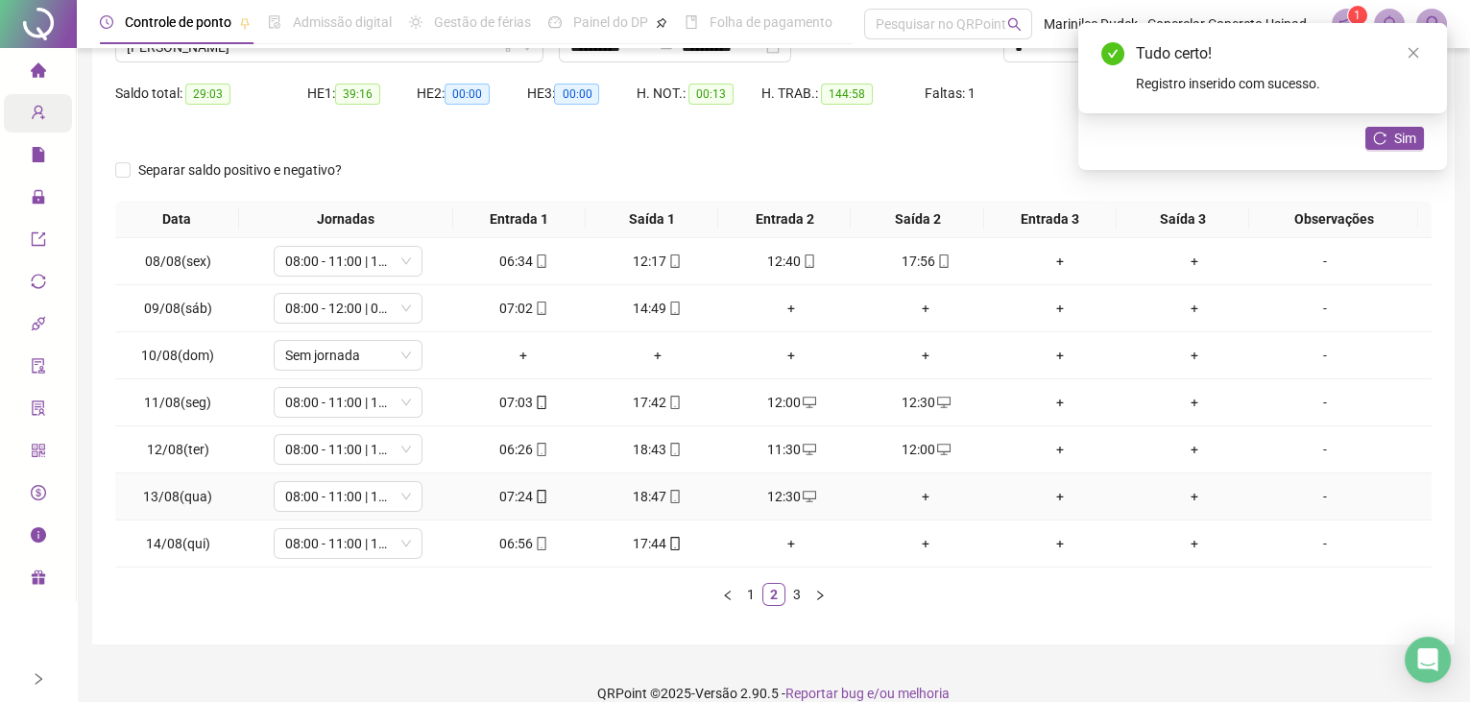
click at [921, 497] on div "+" at bounding box center [925, 496] width 119 height 21
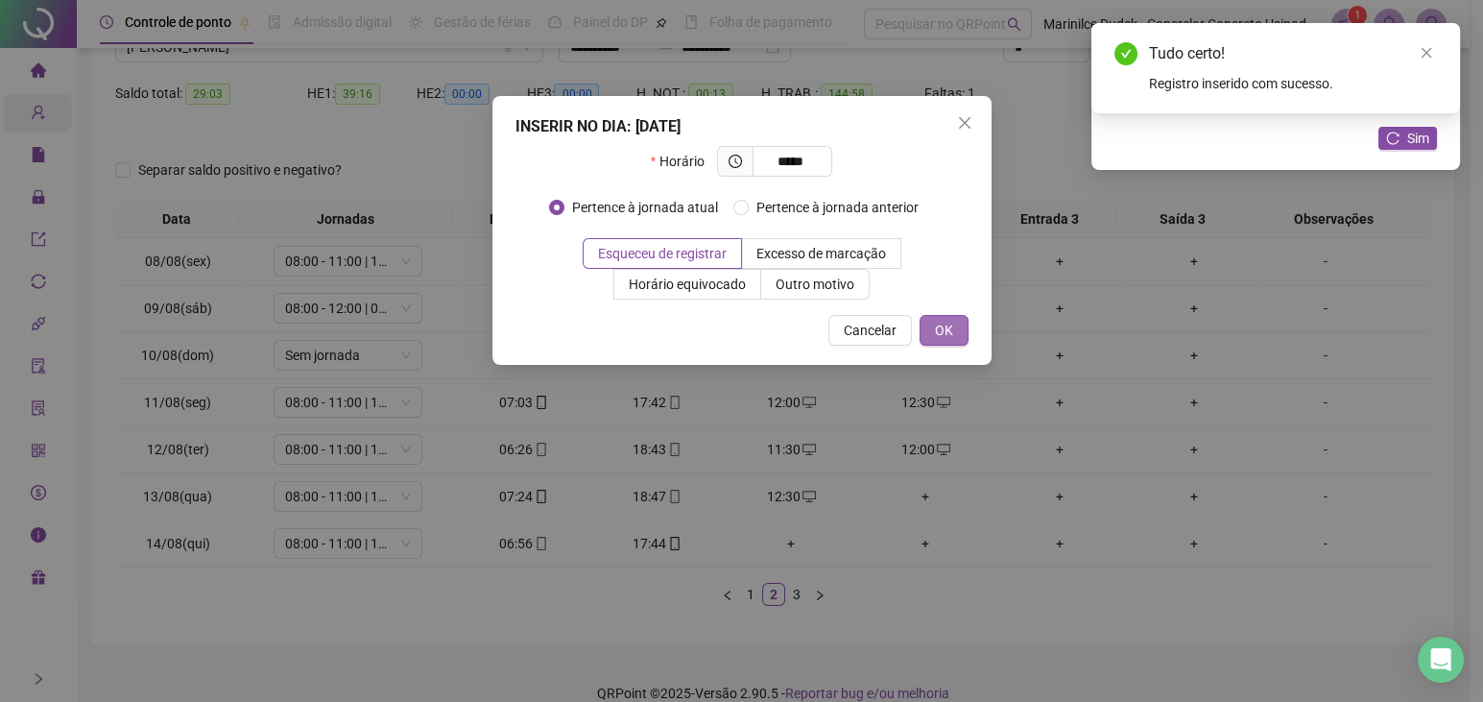
type input "*****"
drag, startPoint x: 939, startPoint y: 330, endPoint x: 855, endPoint y: 446, distance: 143.1
click at [936, 329] on span "OK" at bounding box center [944, 330] width 18 height 21
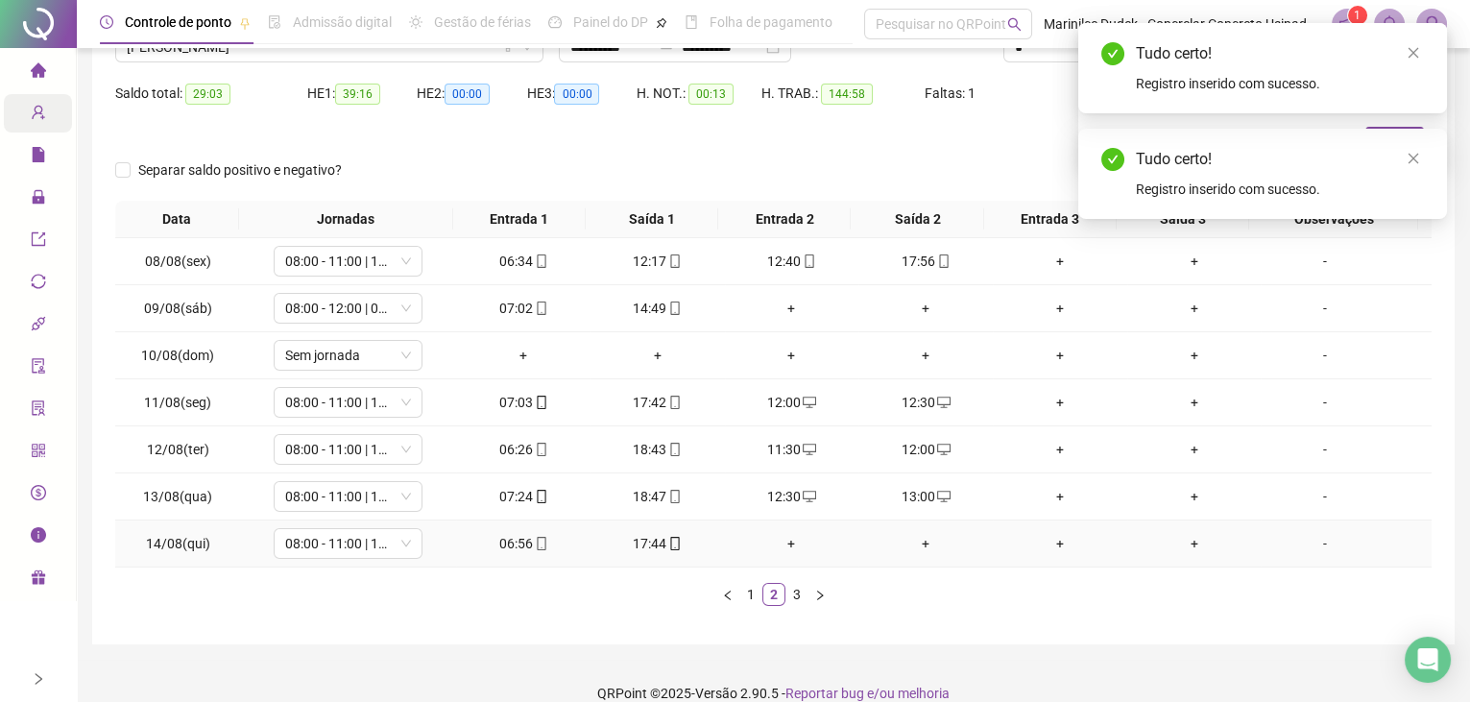
click at [780, 545] on div "+" at bounding box center [791, 543] width 119 height 21
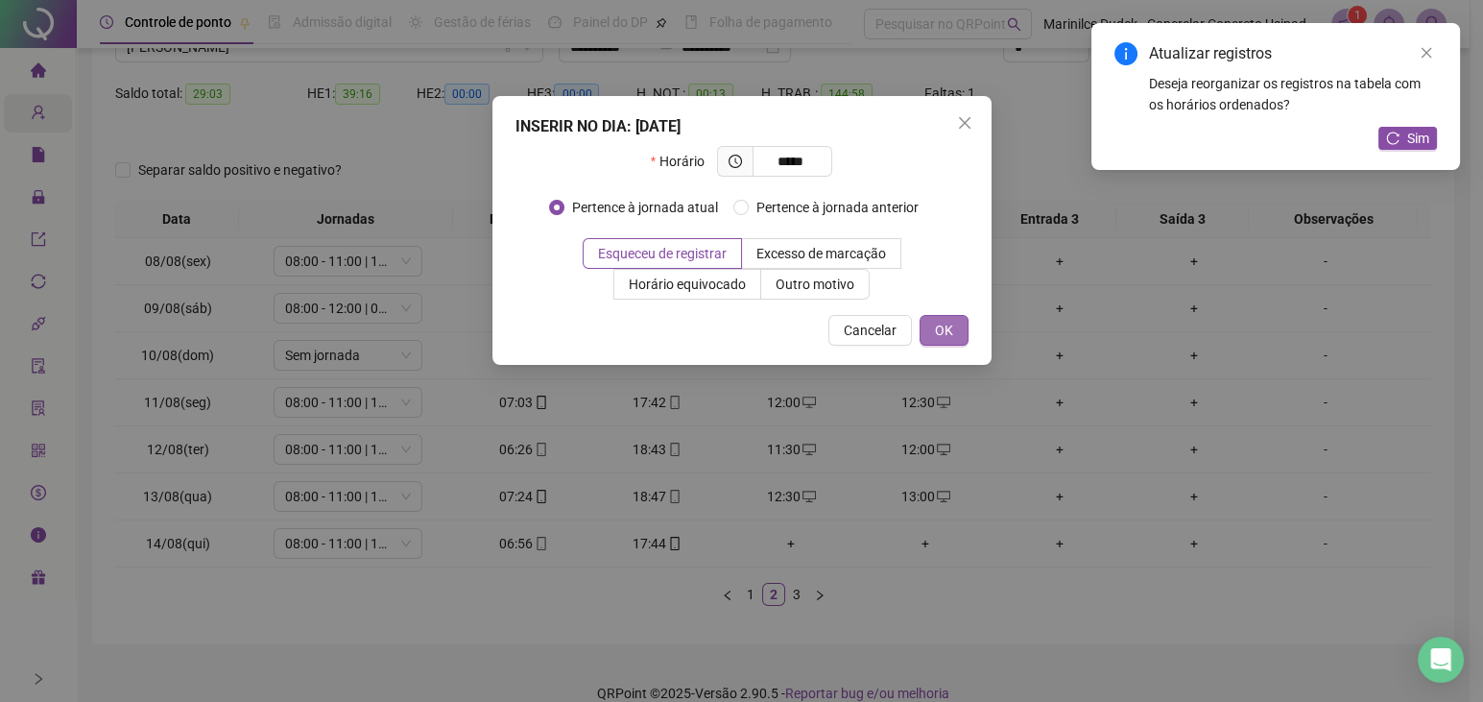
type input "*****"
click at [948, 334] on span "OK" at bounding box center [944, 330] width 18 height 21
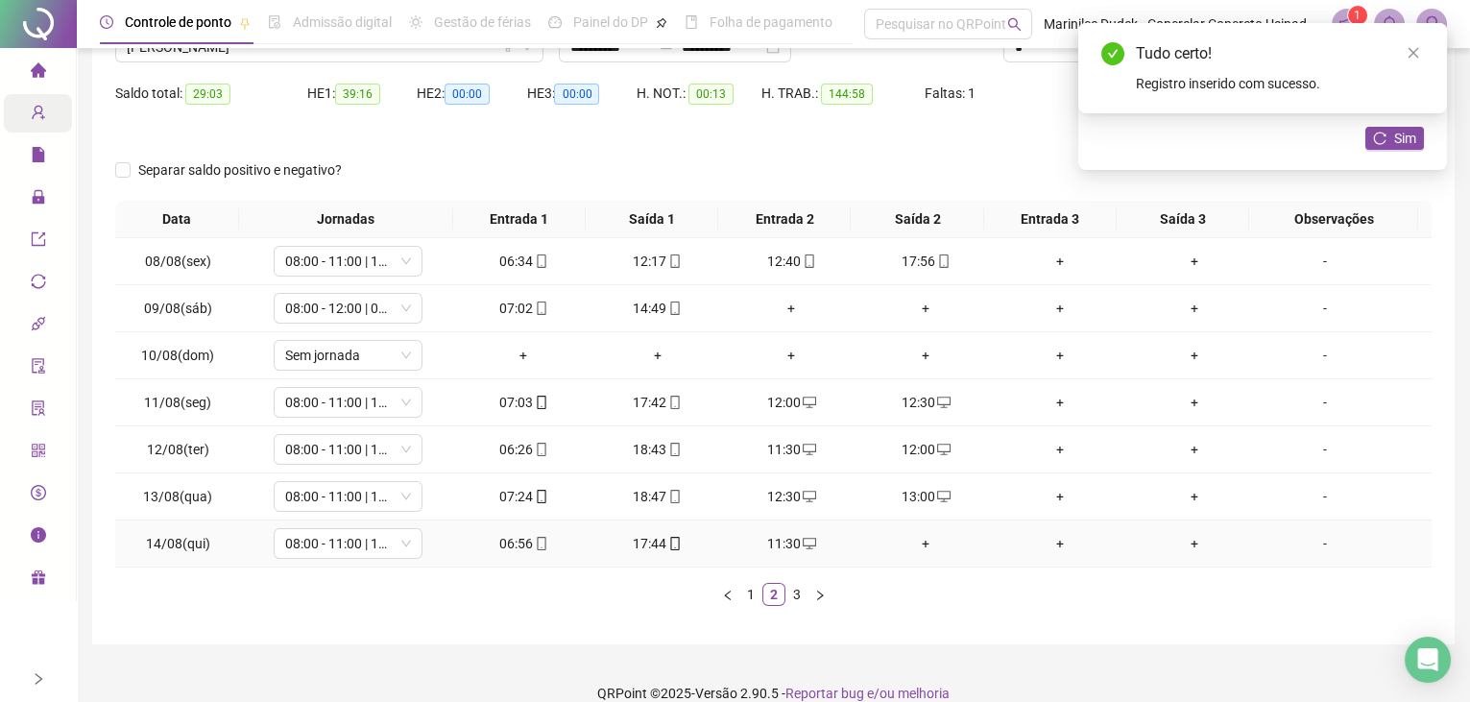
click at [926, 540] on div "+" at bounding box center [925, 543] width 119 height 21
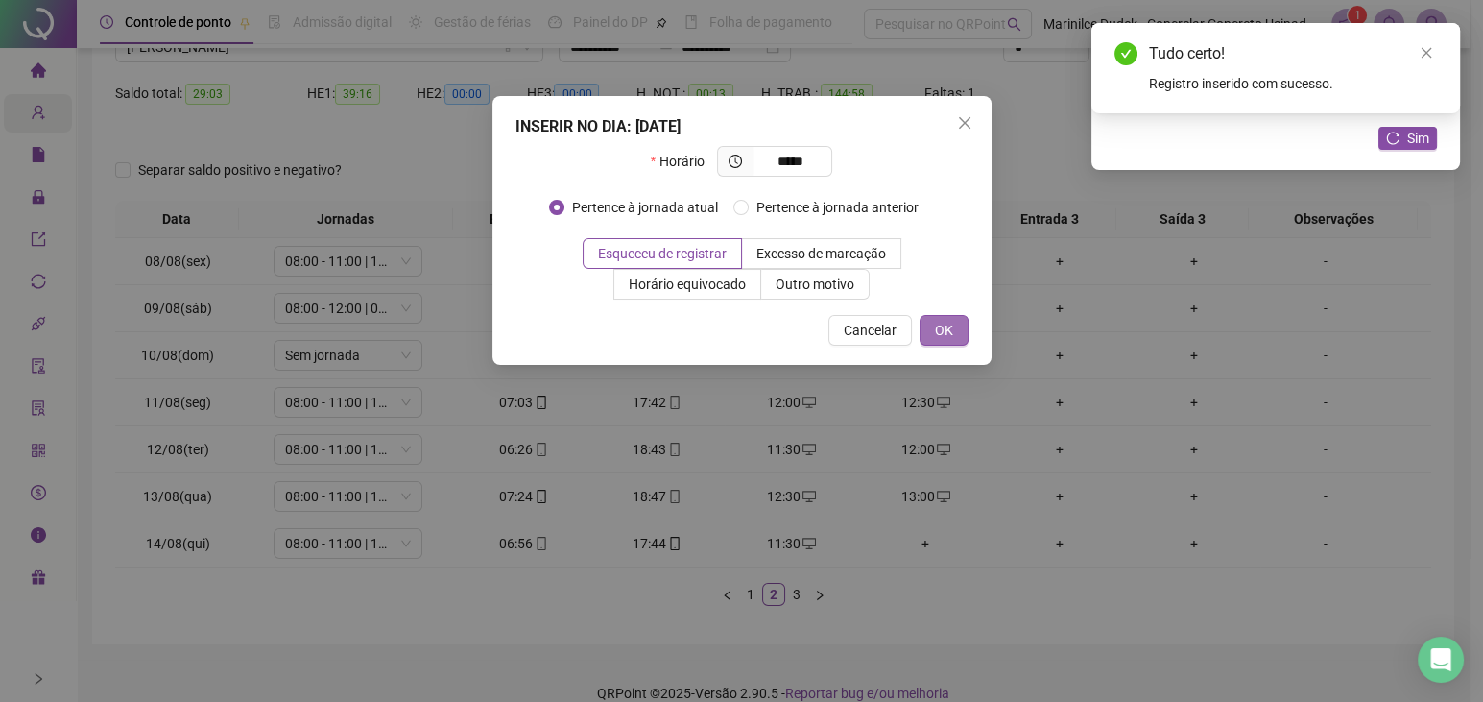
type input "*****"
click at [953, 325] on button "OK" at bounding box center [944, 330] width 49 height 31
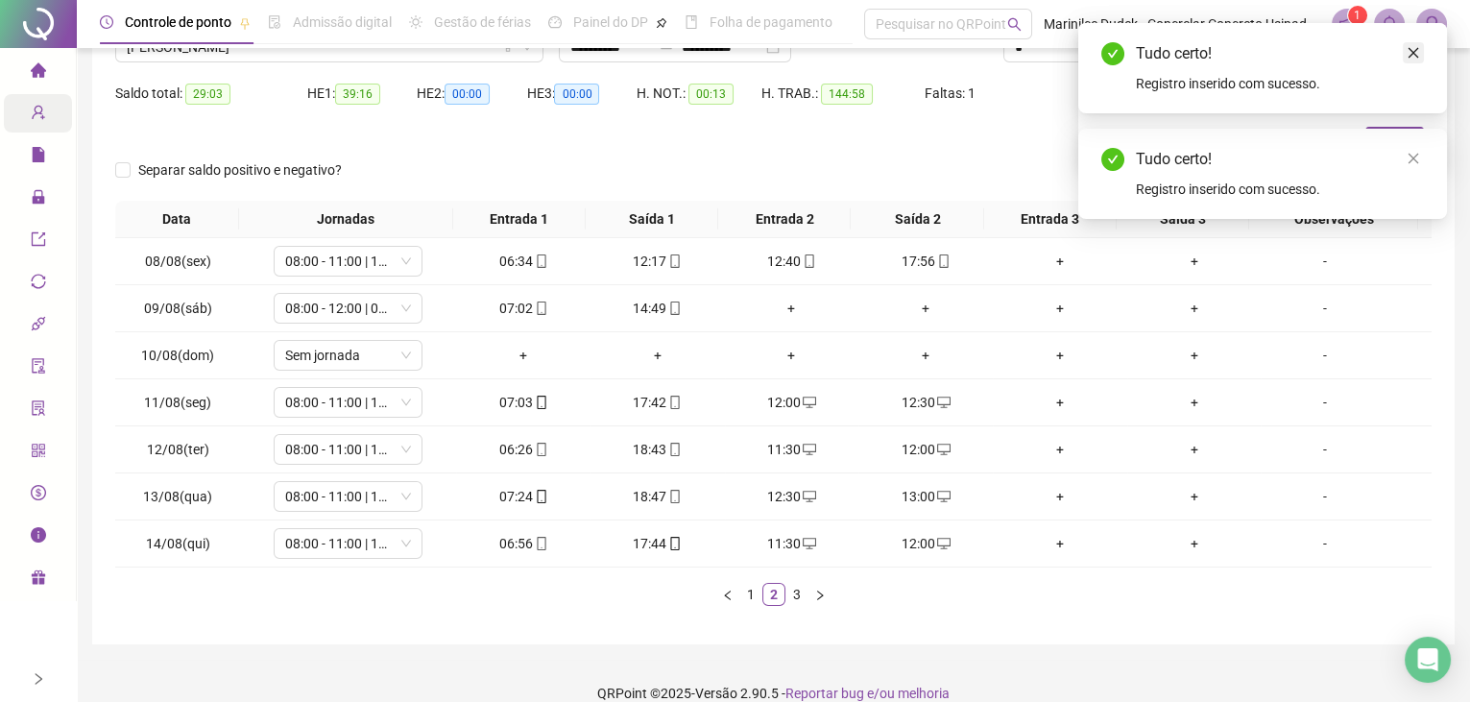
click at [1420, 51] on link "Close" at bounding box center [1413, 52] width 21 height 21
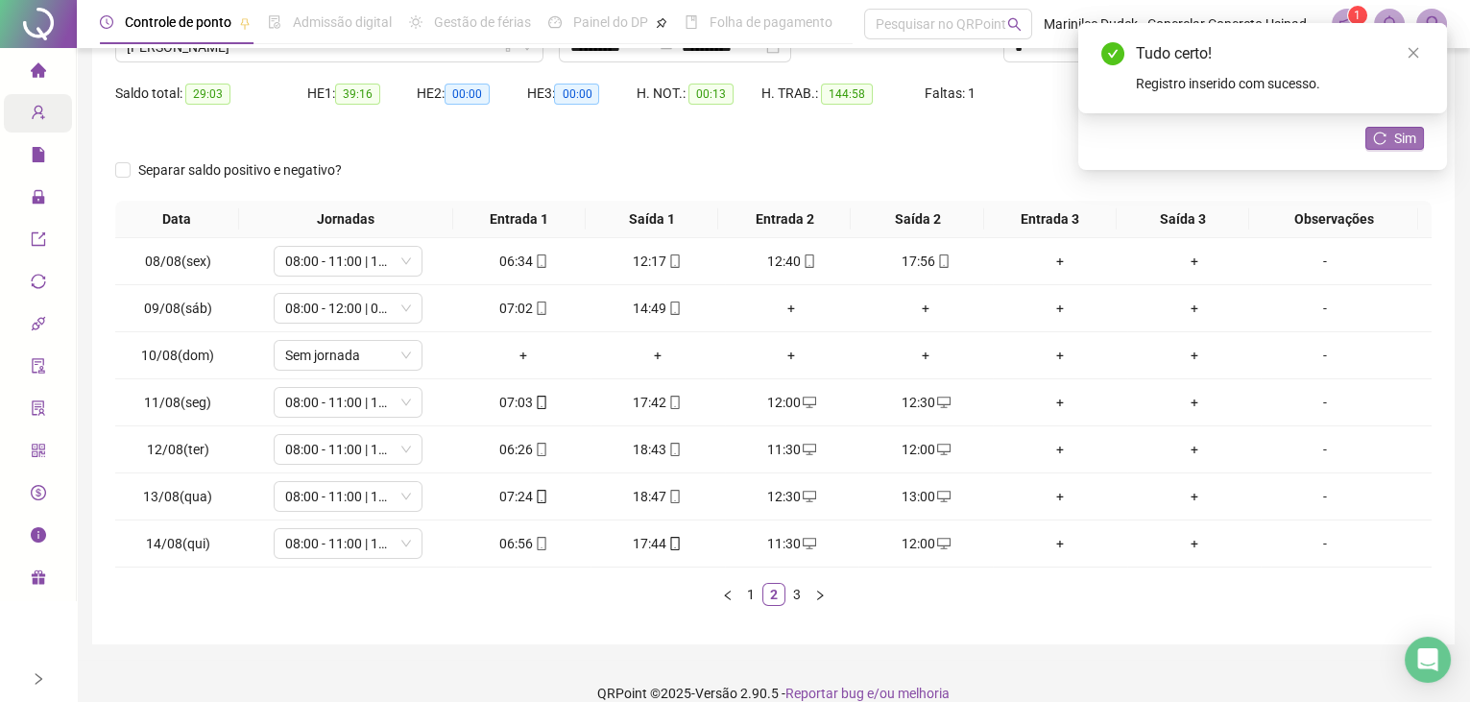
click at [1397, 133] on span "Sim" at bounding box center [1405, 138] width 22 height 21
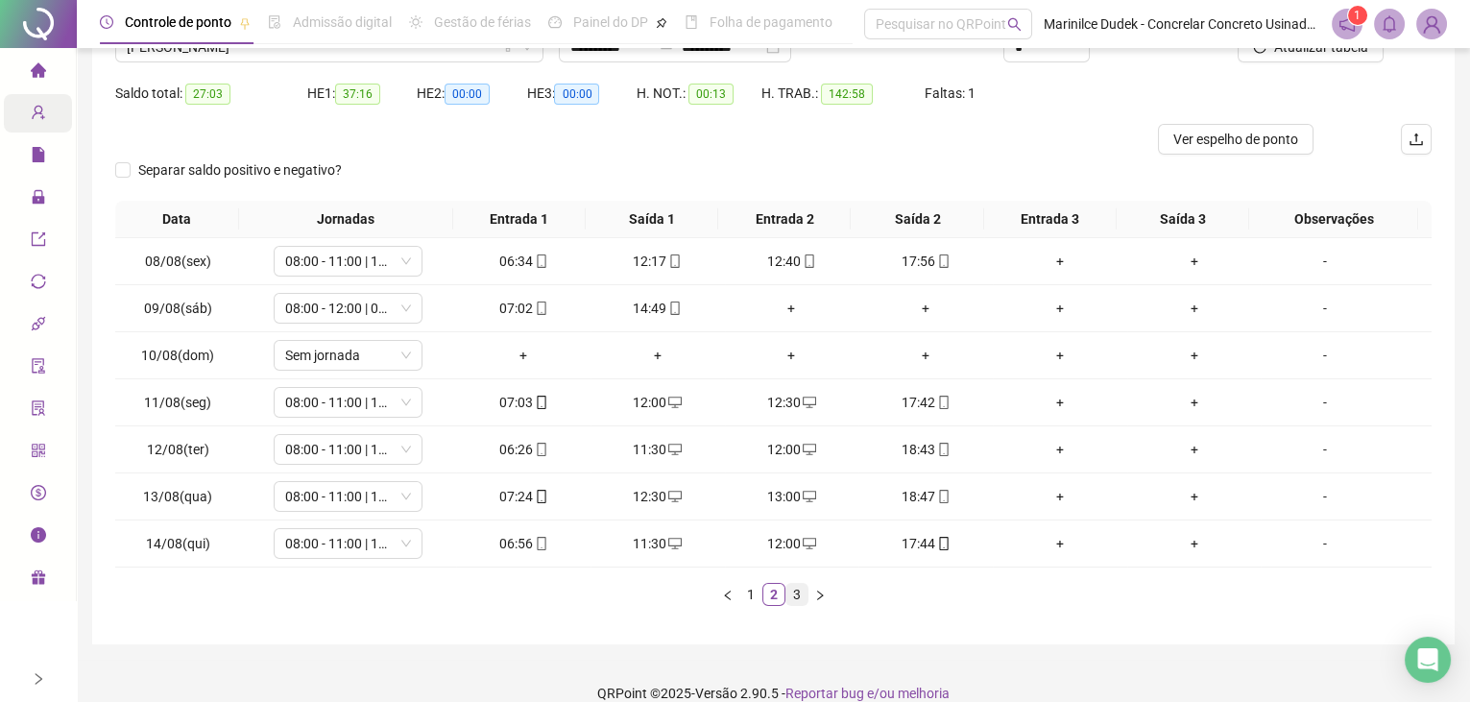
click at [804, 586] on link "3" at bounding box center [796, 594] width 21 height 21
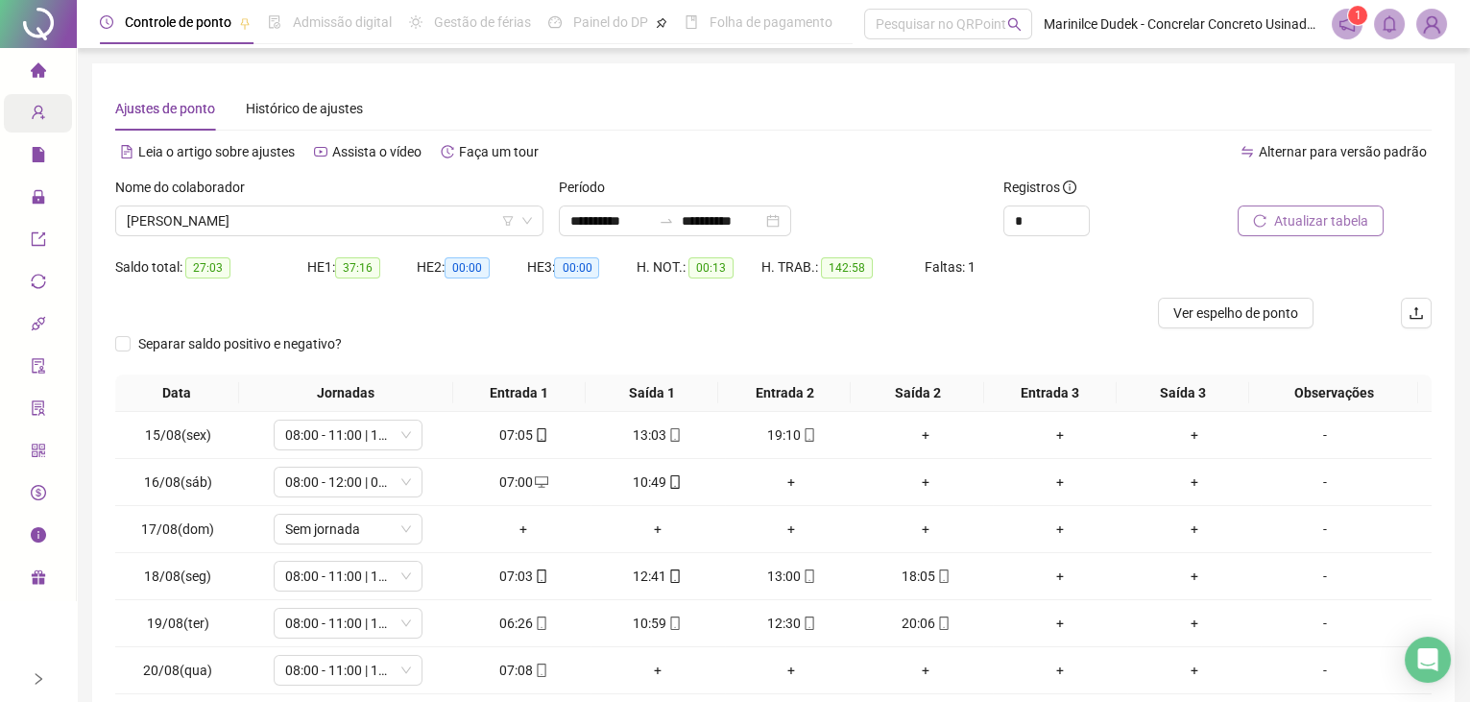
click at [1359, 222] on span "Atualizar tabela" at bounding box center [1321, 220] width 94 height 21
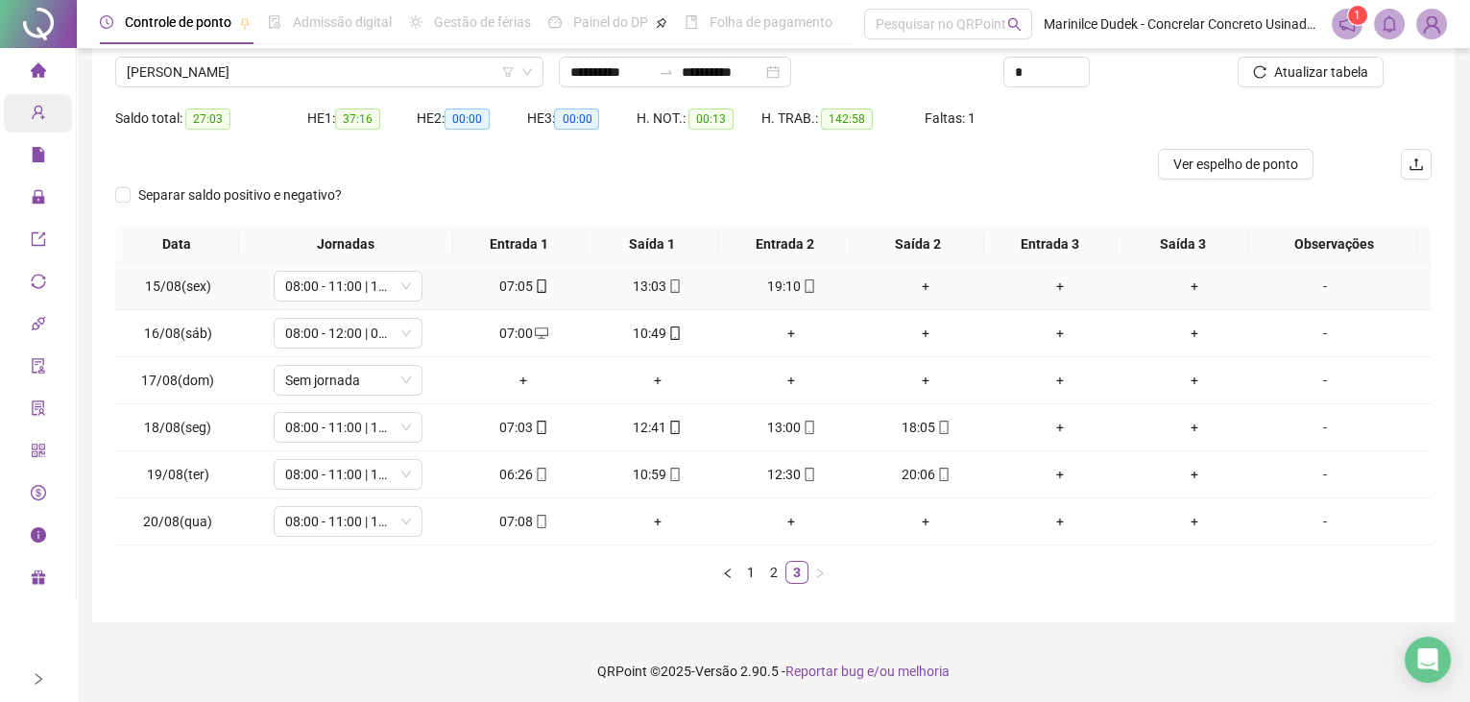
click at [915, 281] on div "+" at bounding box center [925, 286] width 119 height 21
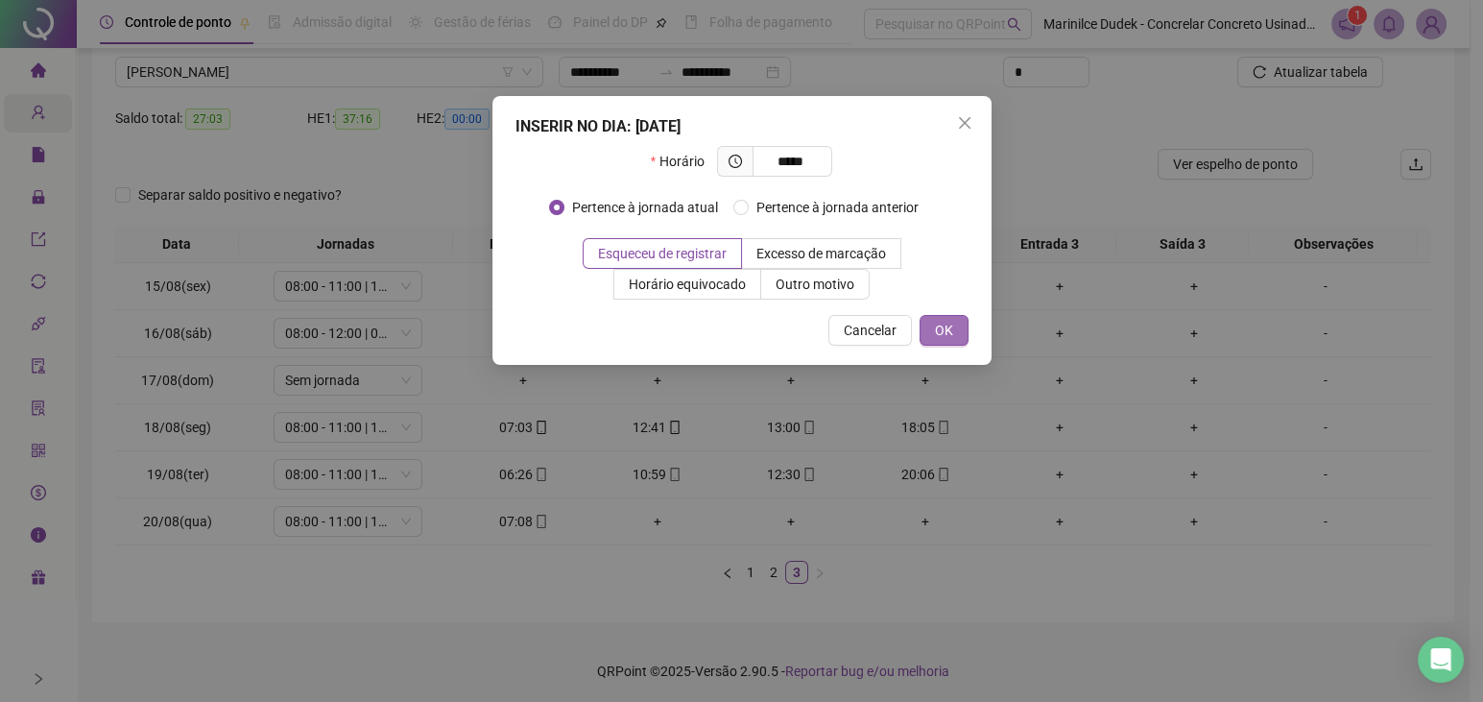
type input "*****"
drag, startPoint x: 925, startPoint y: 324, endPoint x: 1089, endPoint y: 283, distance: 168.3
click at [925, 324] on button "OK" at bounding box center [944, 330] width 49 height 31
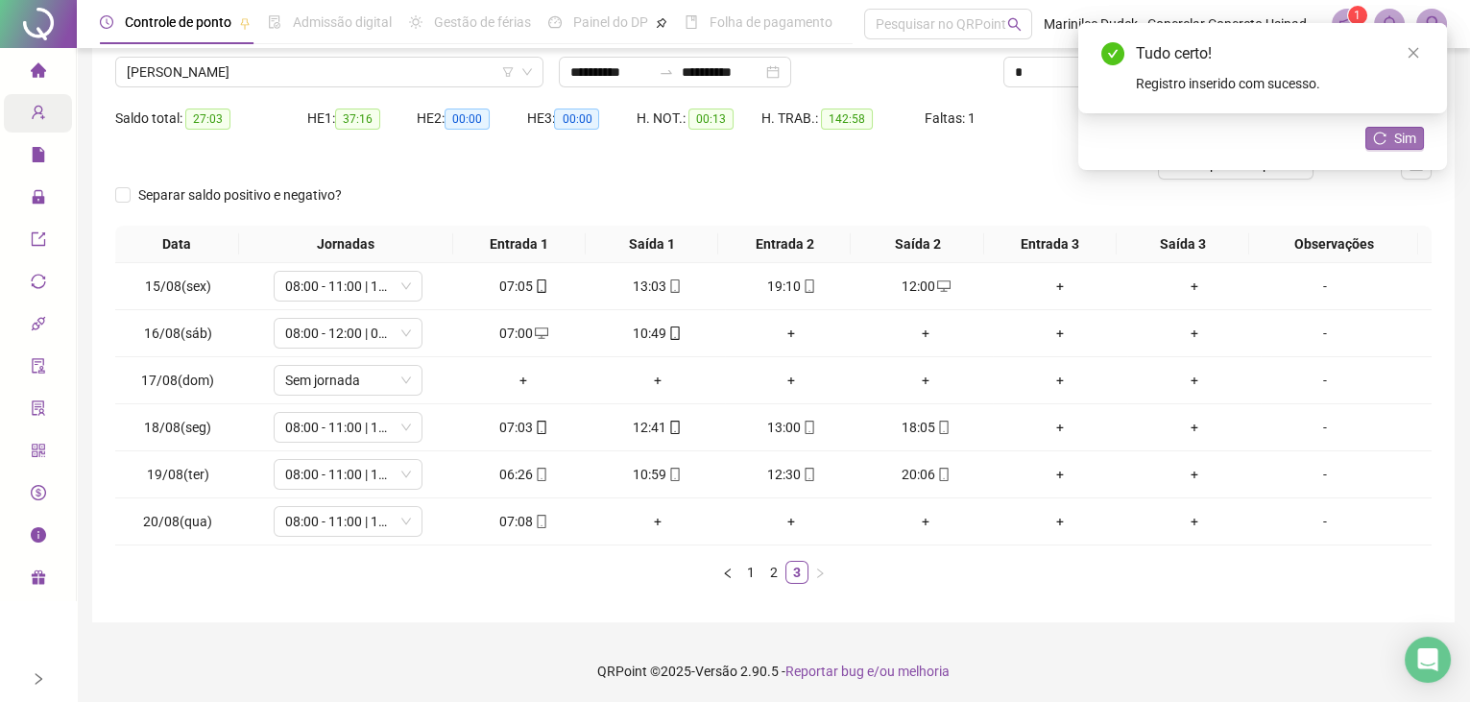
click at [1409, 145] on span "Sim" at bounding box center [1405, 138] width 22 height 21
click at [1416, 50] on icon "close" at bounding box center [1412, 52] width 13 height 13
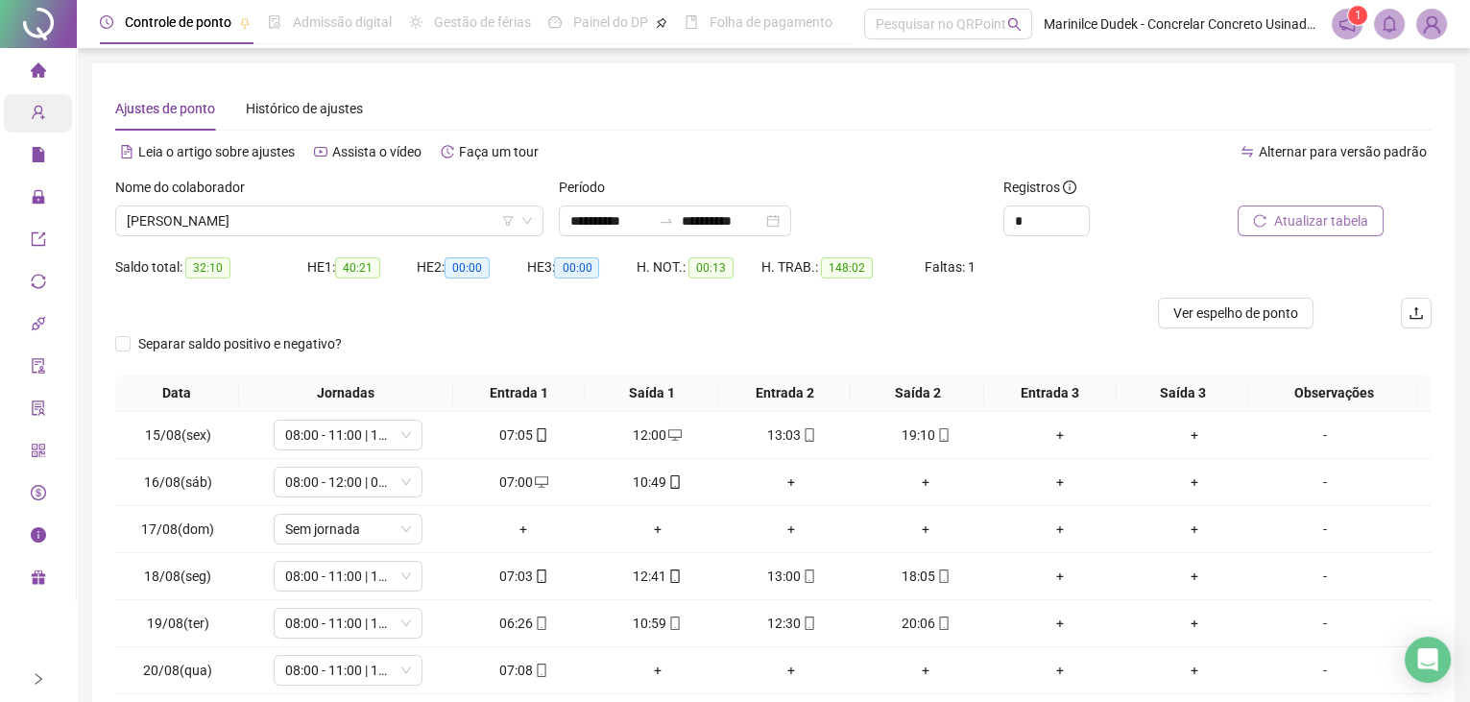
click at [1260, 225] on icon "reload" at bounding box center [1259, 220] width 13 height 13
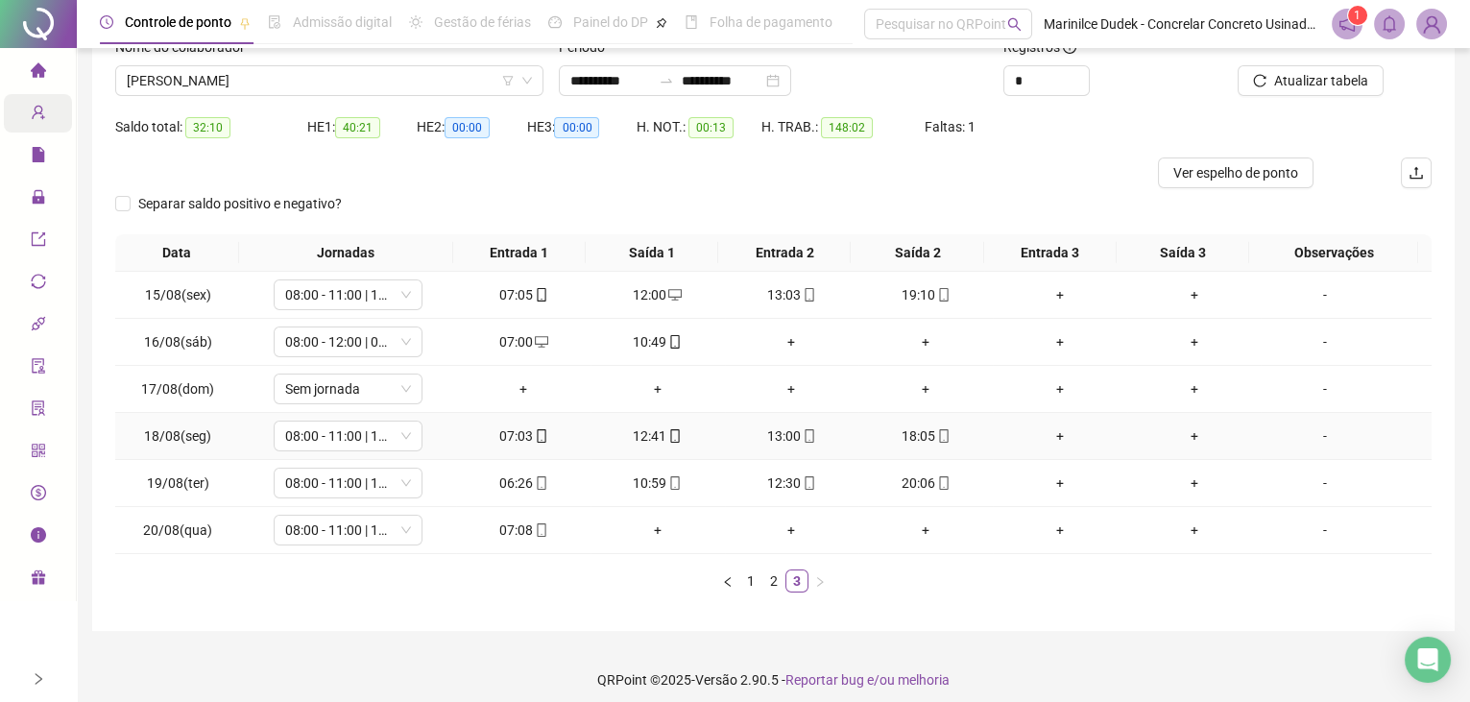
scroll to position [149, 0]
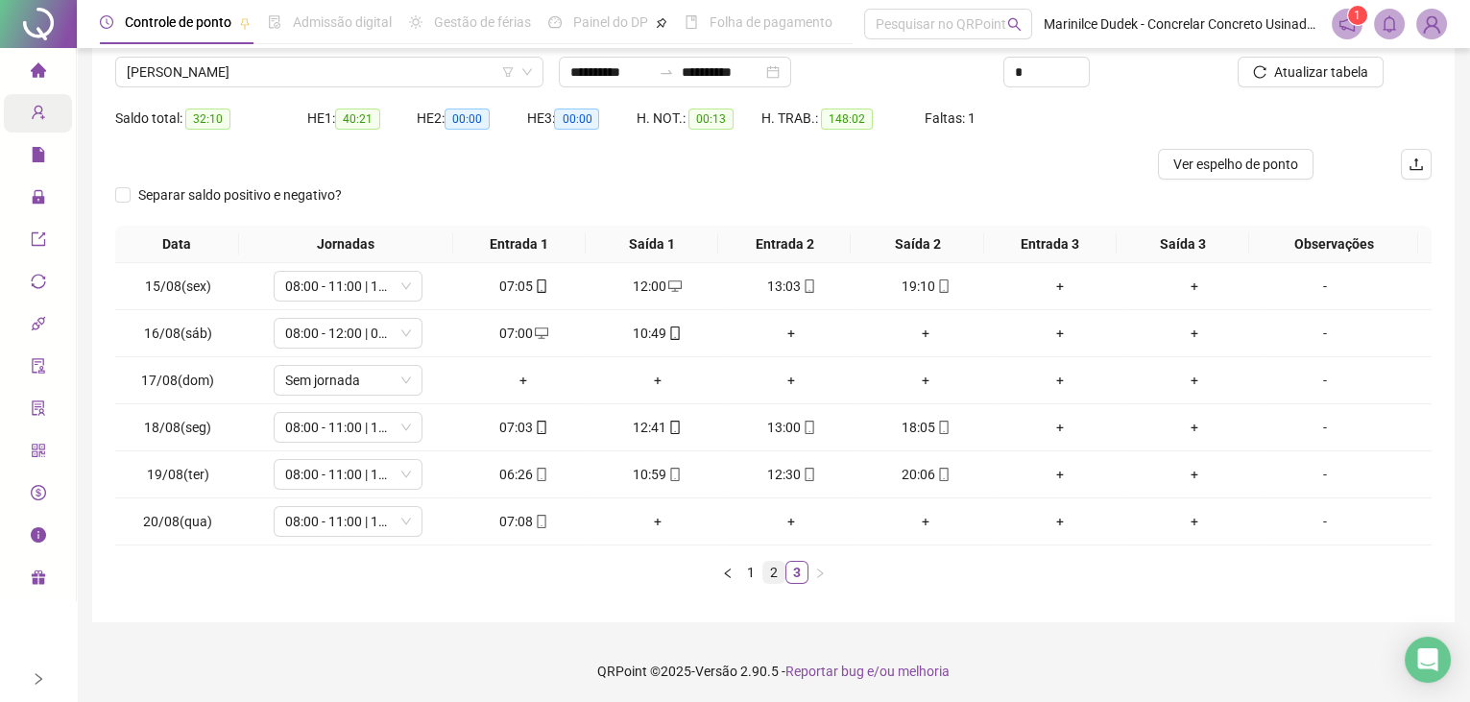
click at [770, 571] on link "2" at bounding box center [773, 572] width 21 height 21
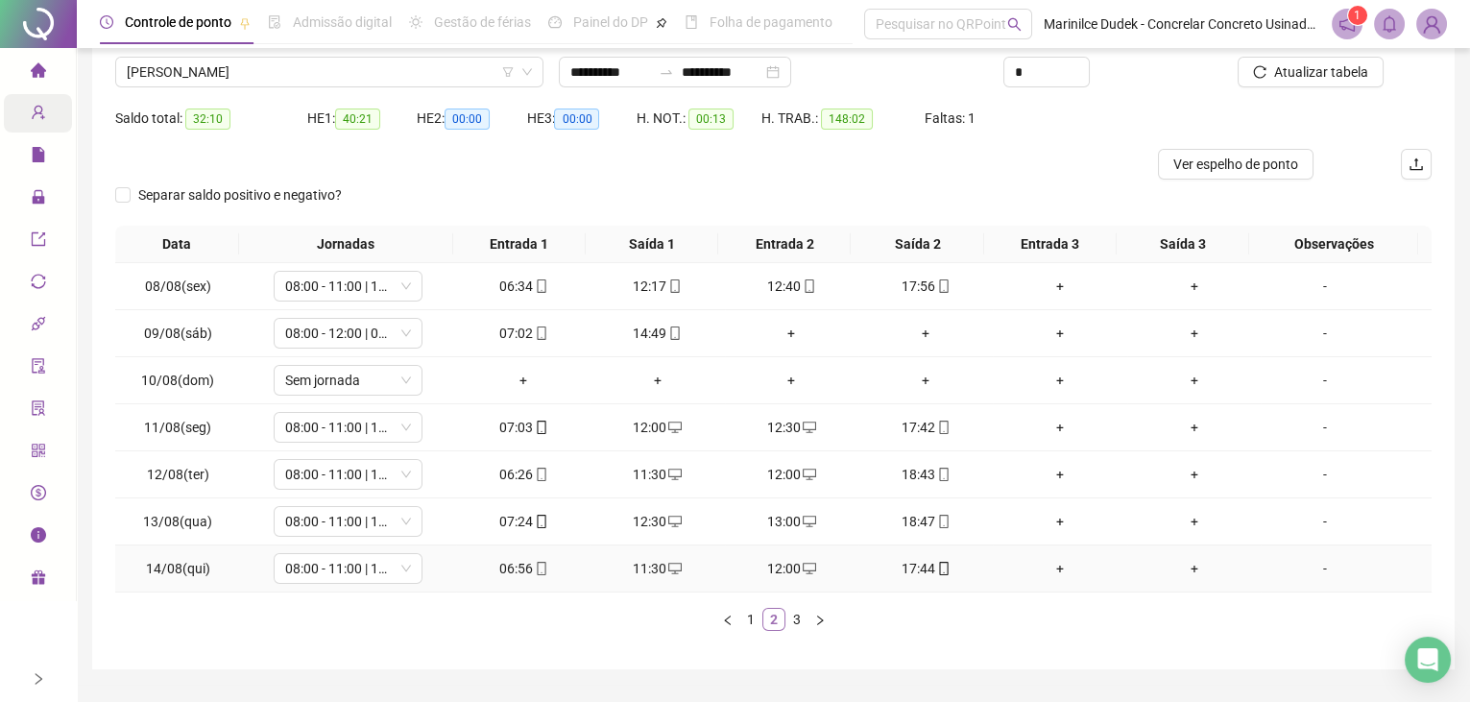
scroll to position [0, 0]
click at [752, 620] on link "1" at bounding box center [750, 619] width 21 height 21
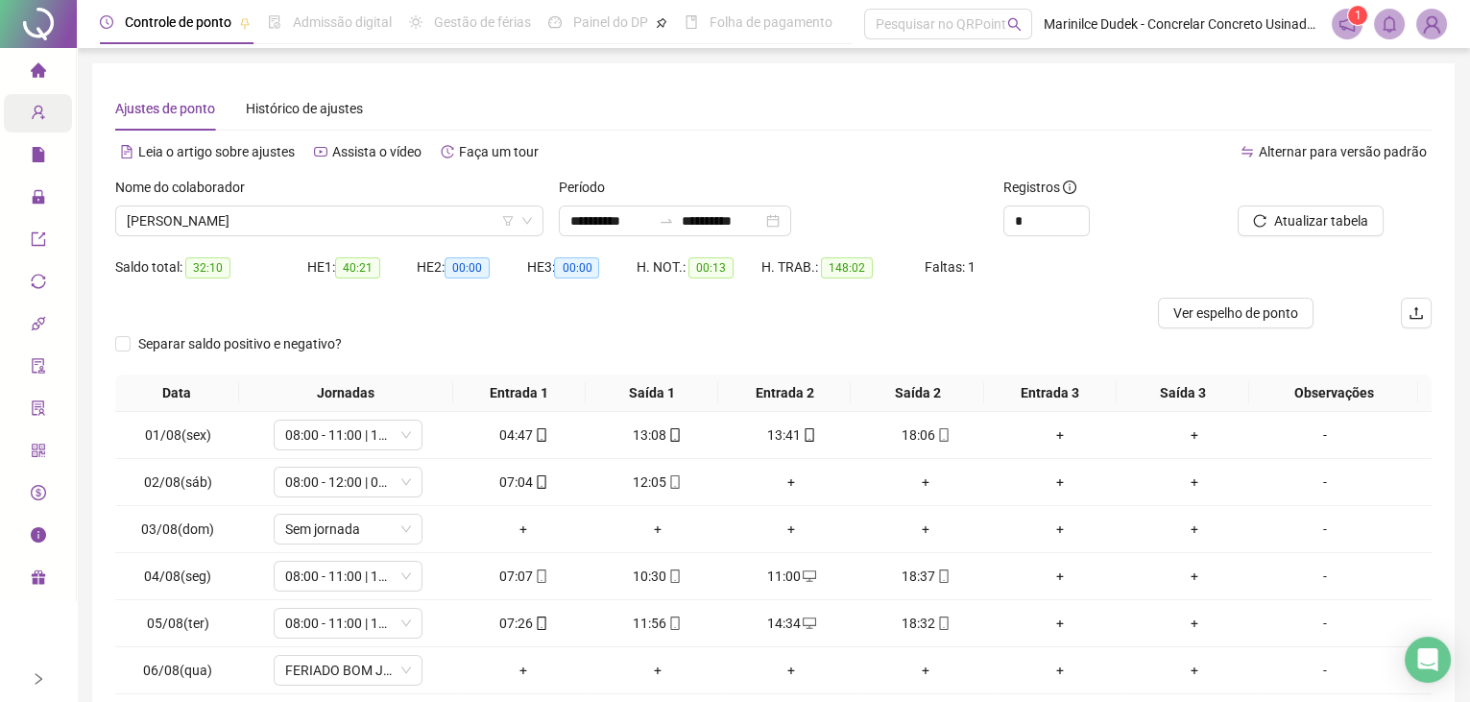
click at [689, 136] on div "Leia o artigo sobre ajustes Assista o vídeo Faça um tour" at bounding box center [444, 151] width 659 height 31
click at [1435, 33] on img at bounding box center [1431, 24] width 29 height 29
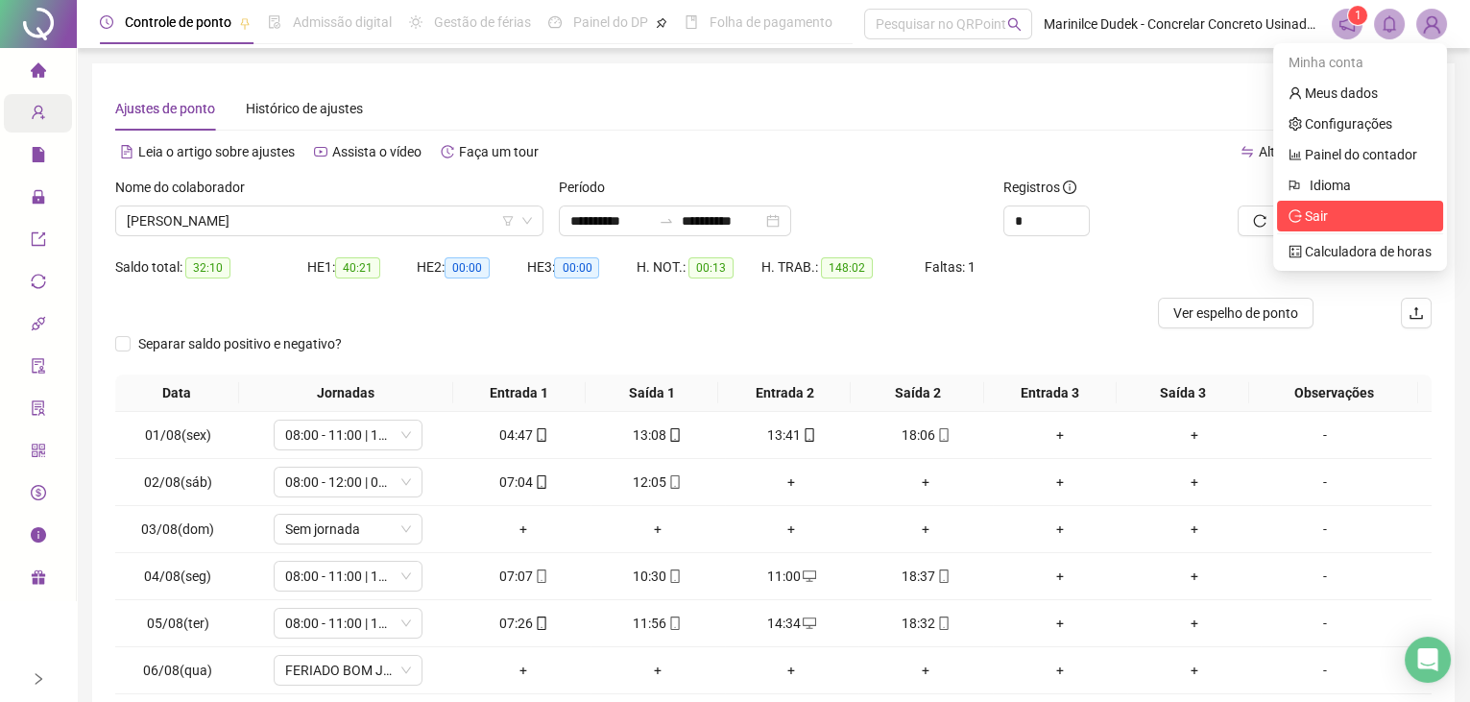
click at [1347, 221] on span "Sair" at bounding box center [1359, 215] width 143 height 21
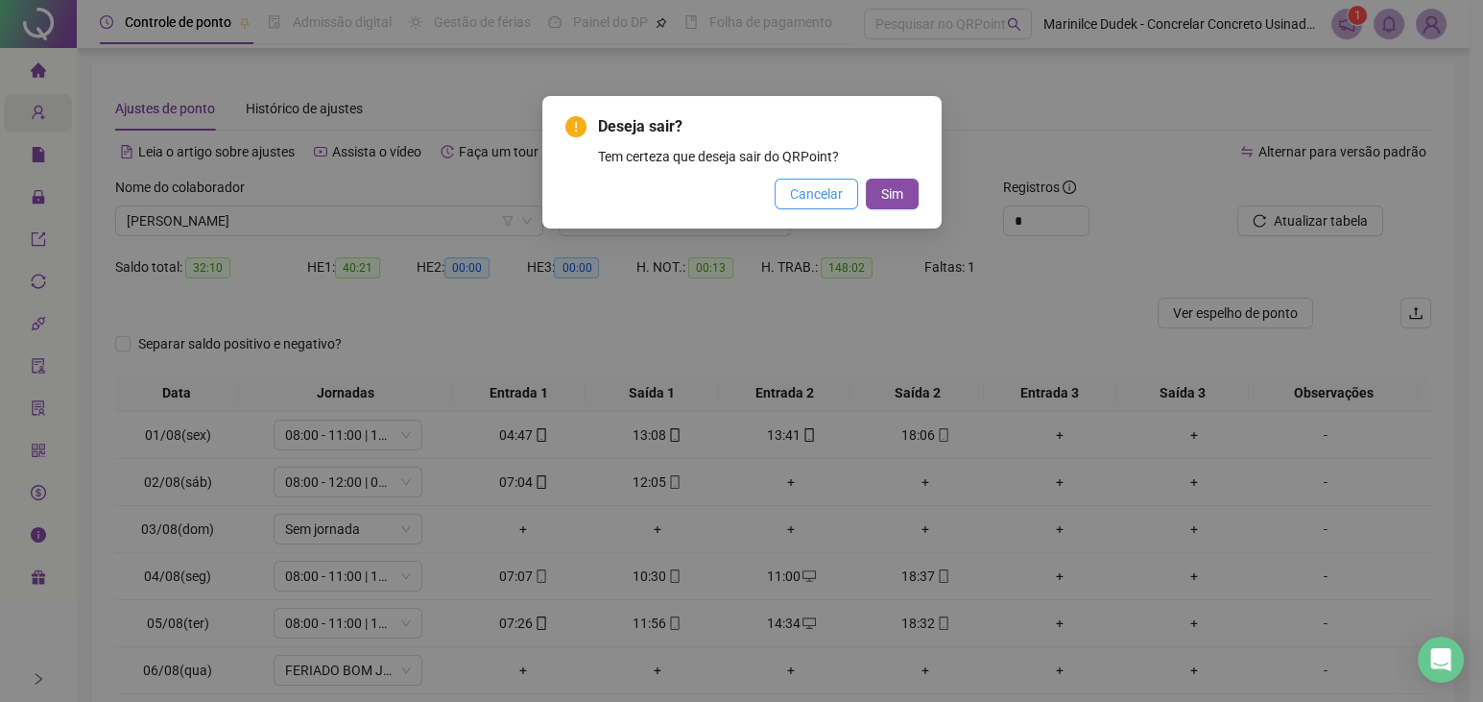
click at [802, 188] on span "Cancelar" at bounding box center [816, 193] width 53 height 21
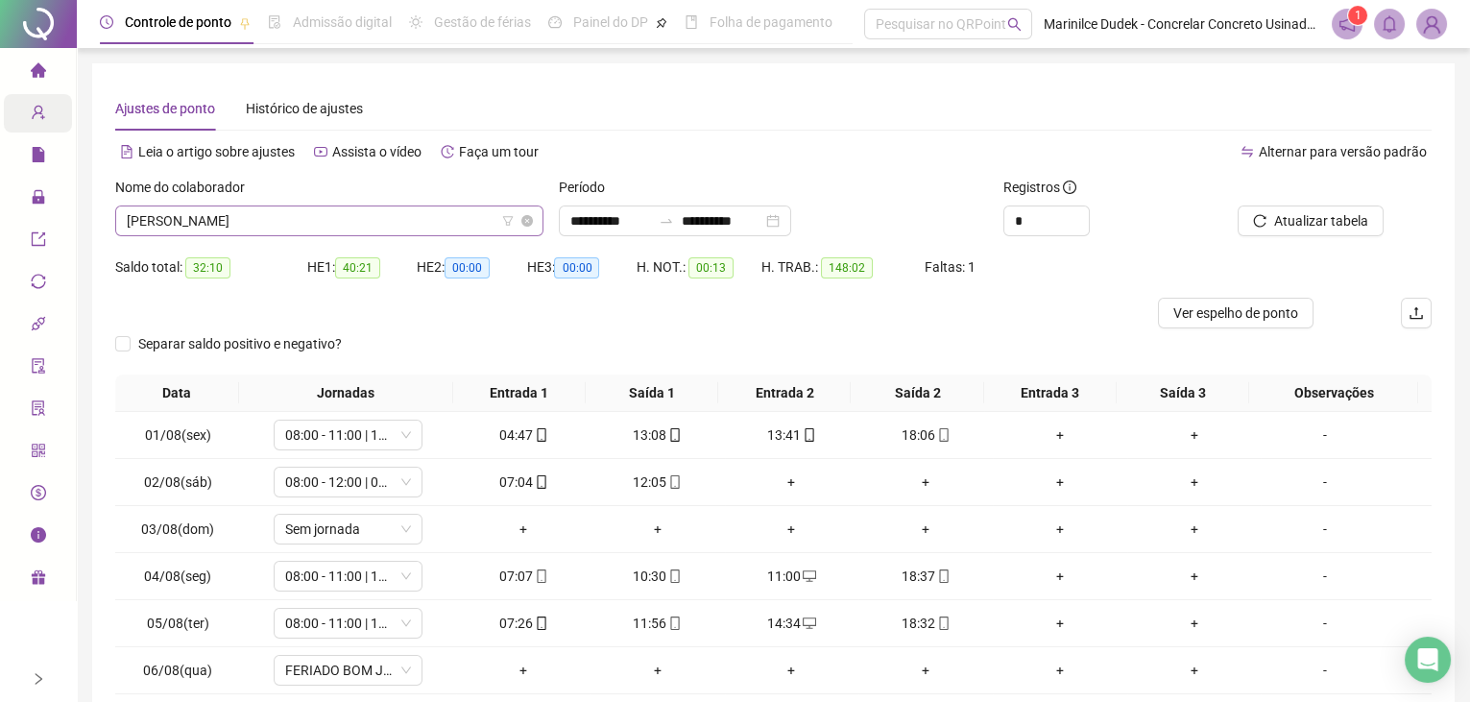
click at [397, 216] on span "EMERSON GOMES" at bounding box center [329, 220] width 405 height 29
click at [341, 218] on span "EMERSON GOMES" at bounding box center [329, 220] width 405 height 29
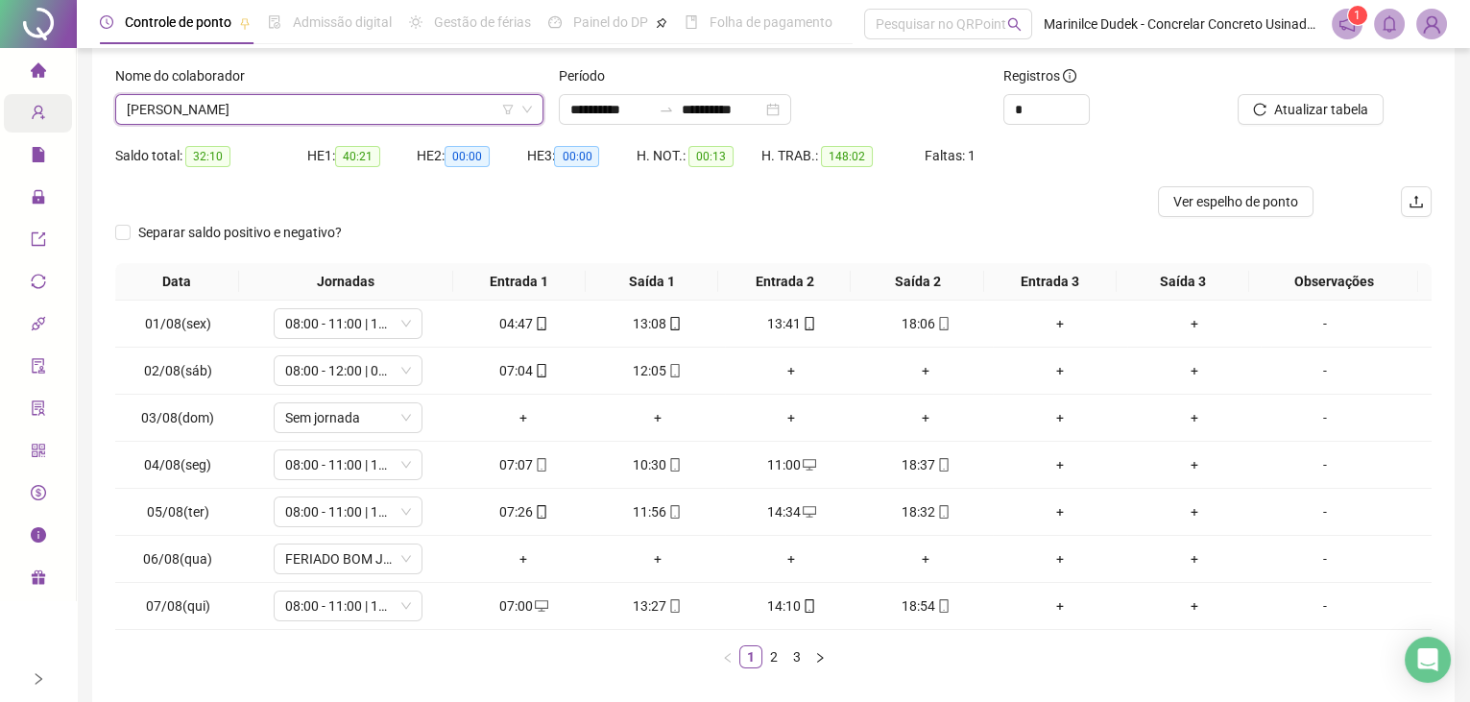
scroll to position [195, 0]
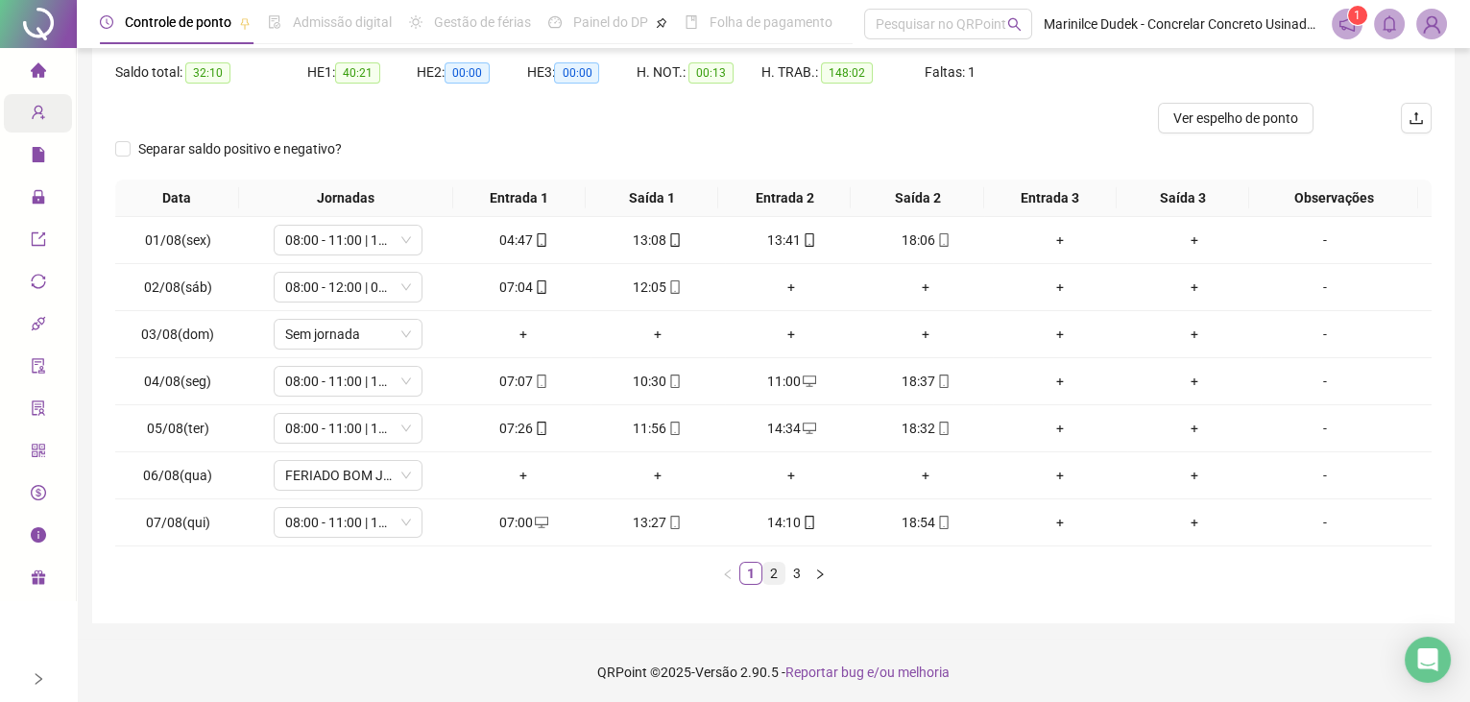
click at [777, 575] on link "2" at bounding box center [773, 573] width 21 height 21
click at [790, 566] on link "3" at bounding box center [796, 573] width 21 height 21
